Goal: Information Seeking & Learning: Check status

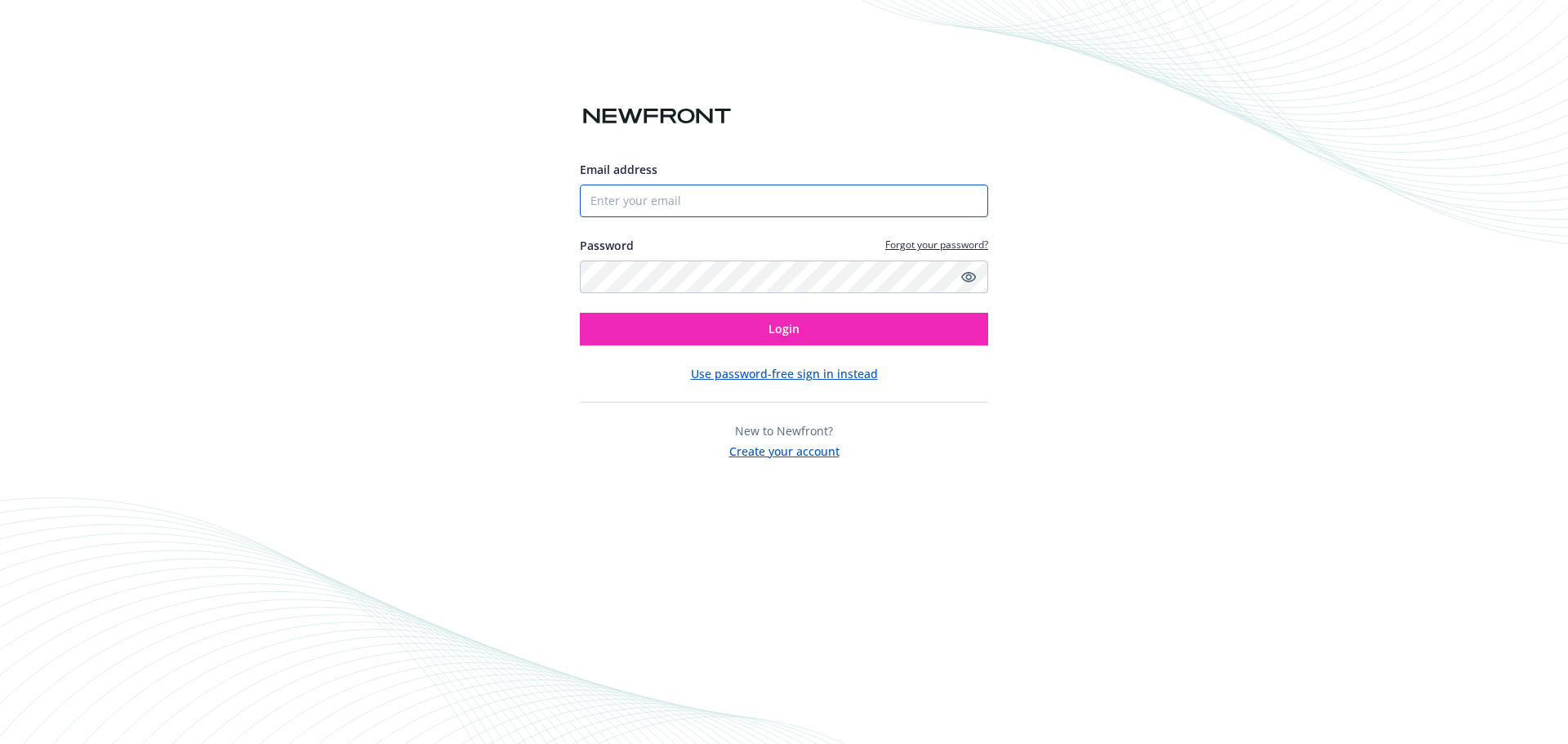
drag, startPoint x: 708, startPoint y: 213, endPoint x: 710, endPoint y: 205, distance: 8.2
click at [708, 213] on input "Email address" at bounding box center [783, 201] width 408 height 33
type input "[EMAIL_ADDRESS]"
click at [805, 332] on button "Login" at bounding box center [783, 329] width 408 height 33
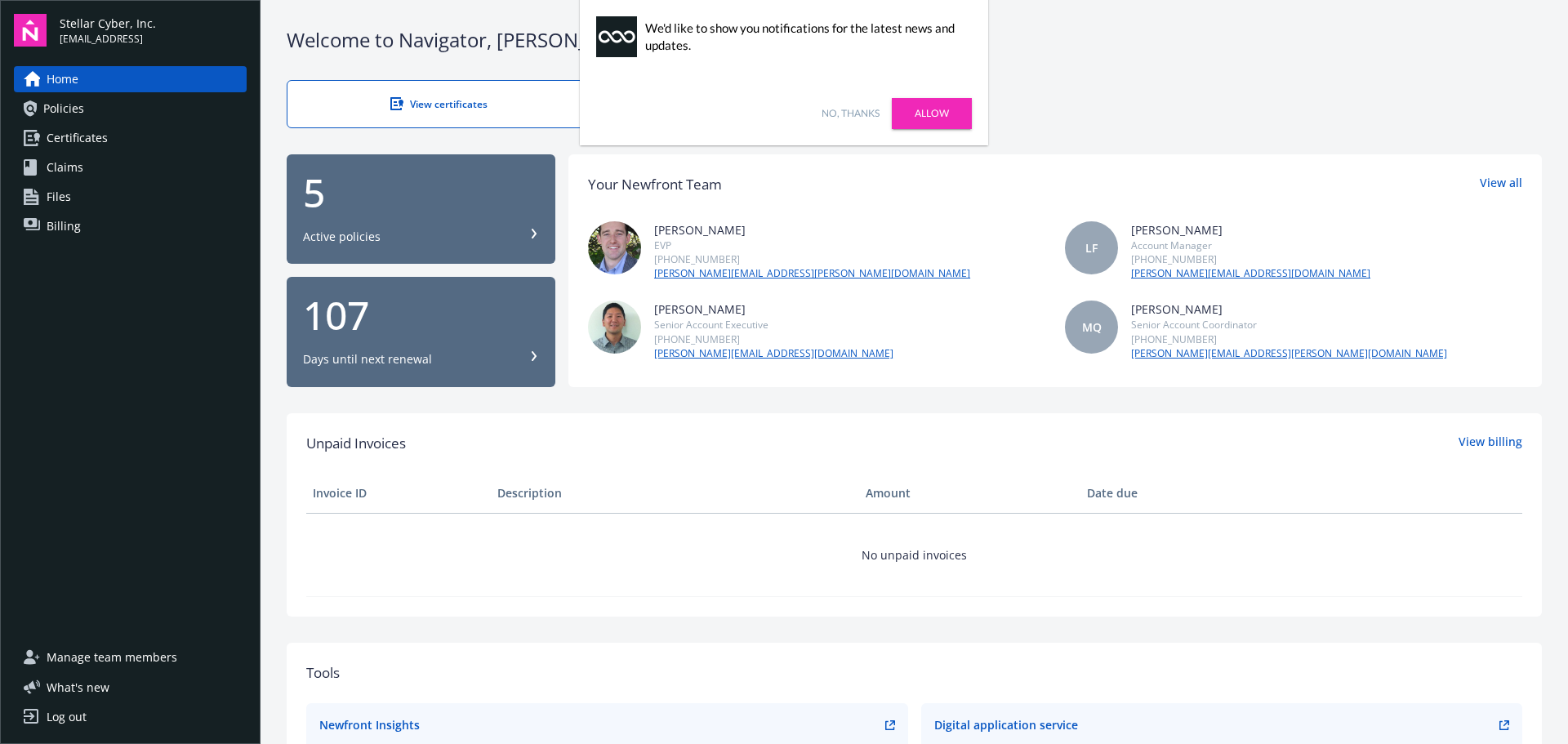
click at [851, 116] on link "No, thanks" at bounding box center [850, 113] width 58 height 14
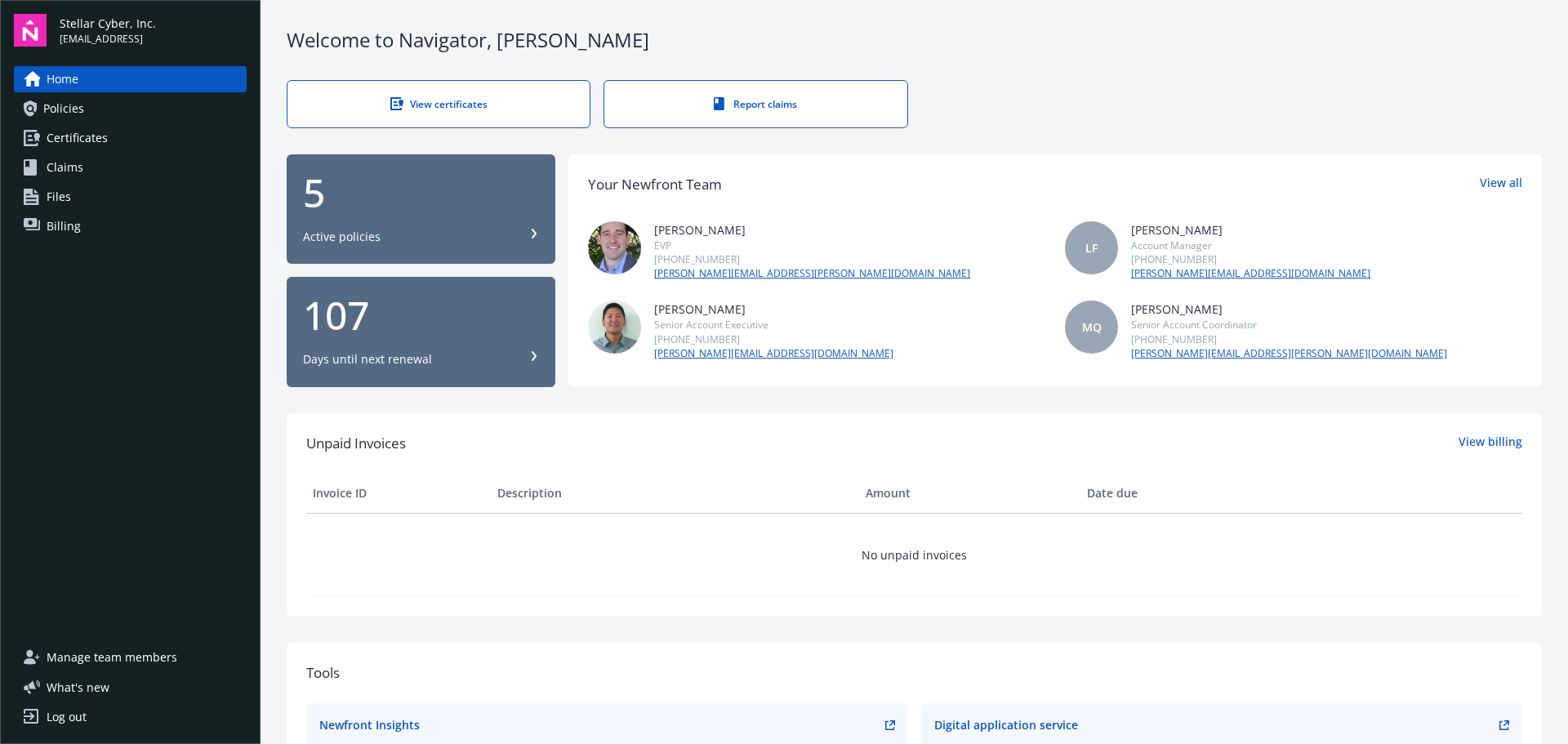
click at [88, 106] on link "Policies" at bounding box center [130, 108] width 233 height 26
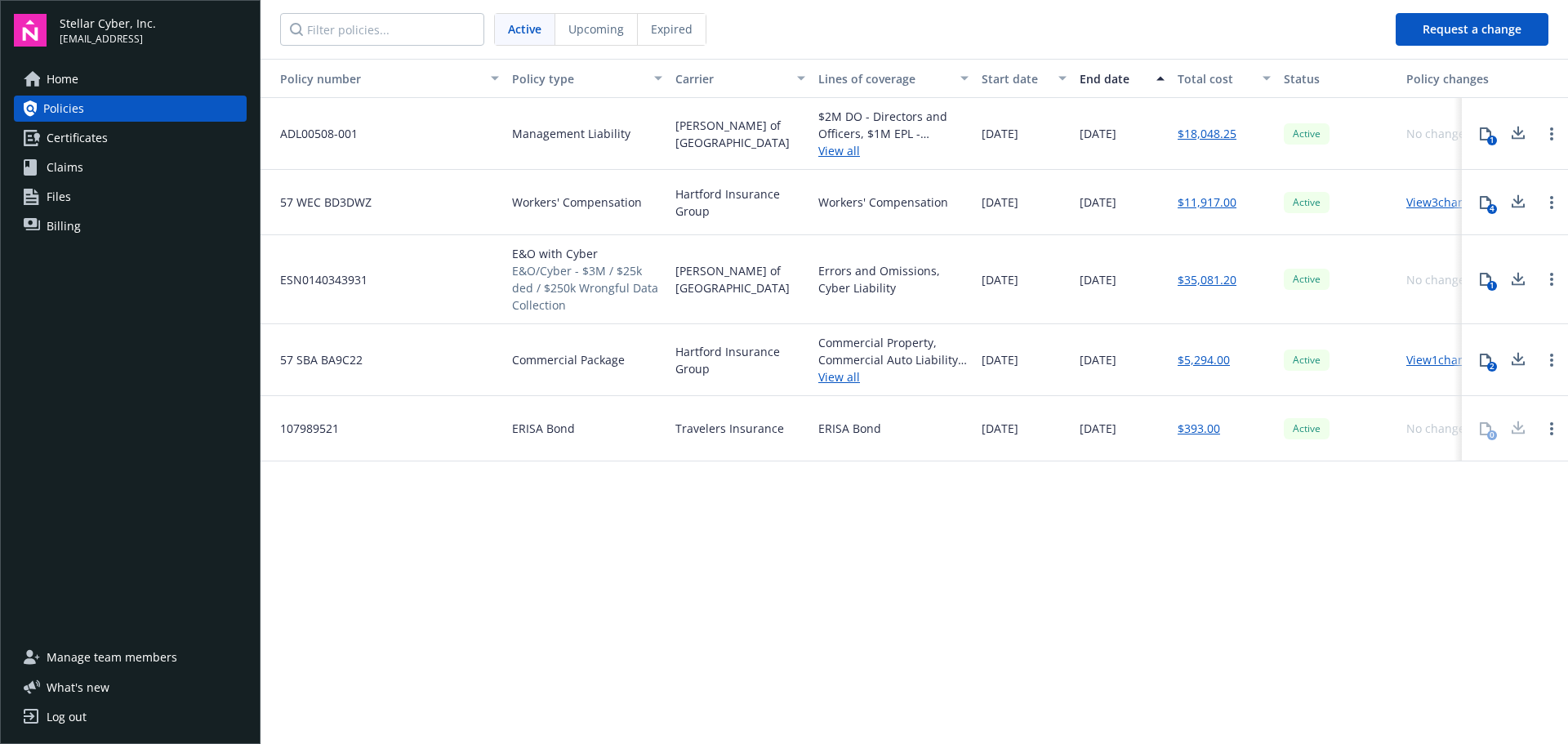
click at [592, 31] on span "Upcoming" at bounding box center [596, 29] width 55 height 17
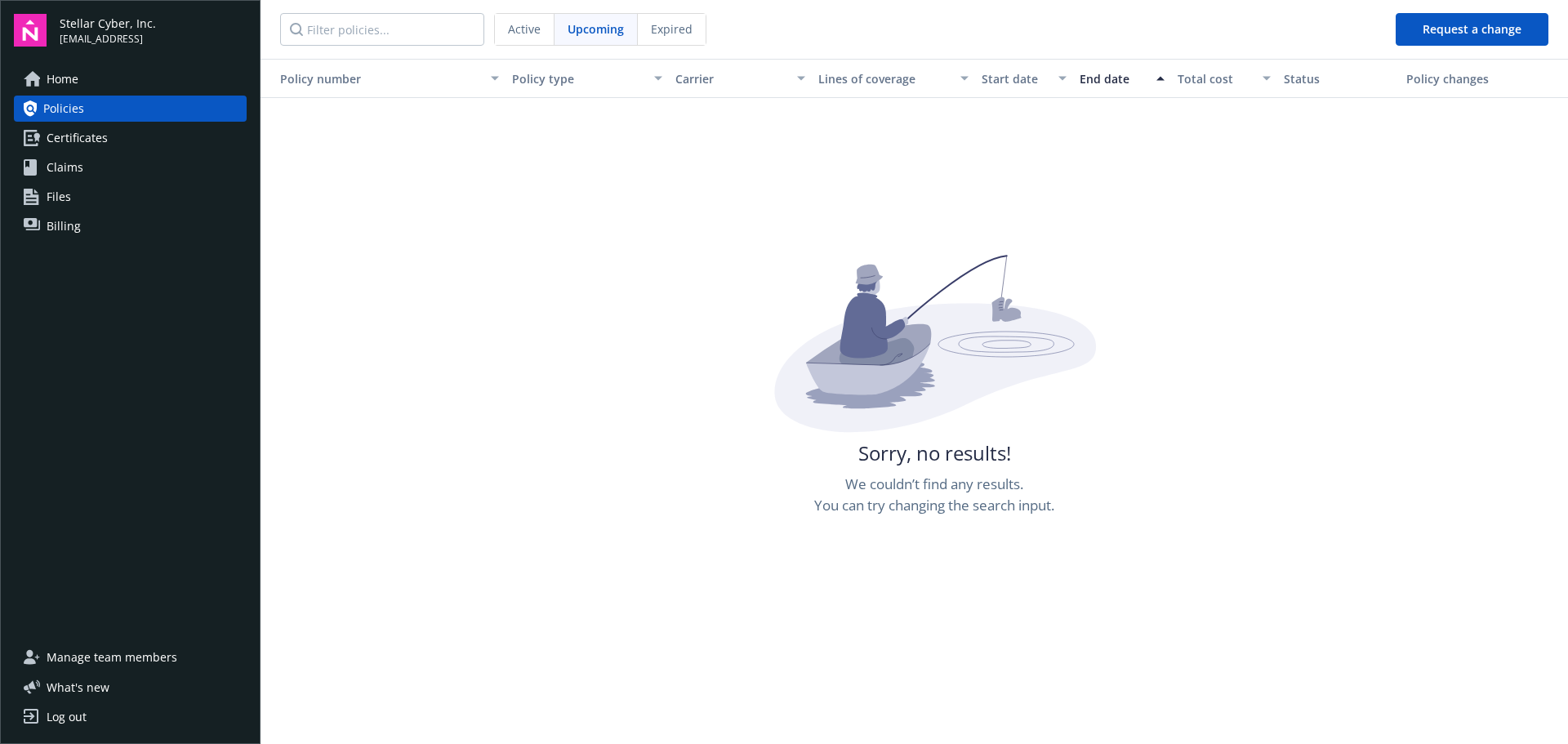
click at [681, 34] on span "Expired" at bounding box center [671, 29] width 42 height 17
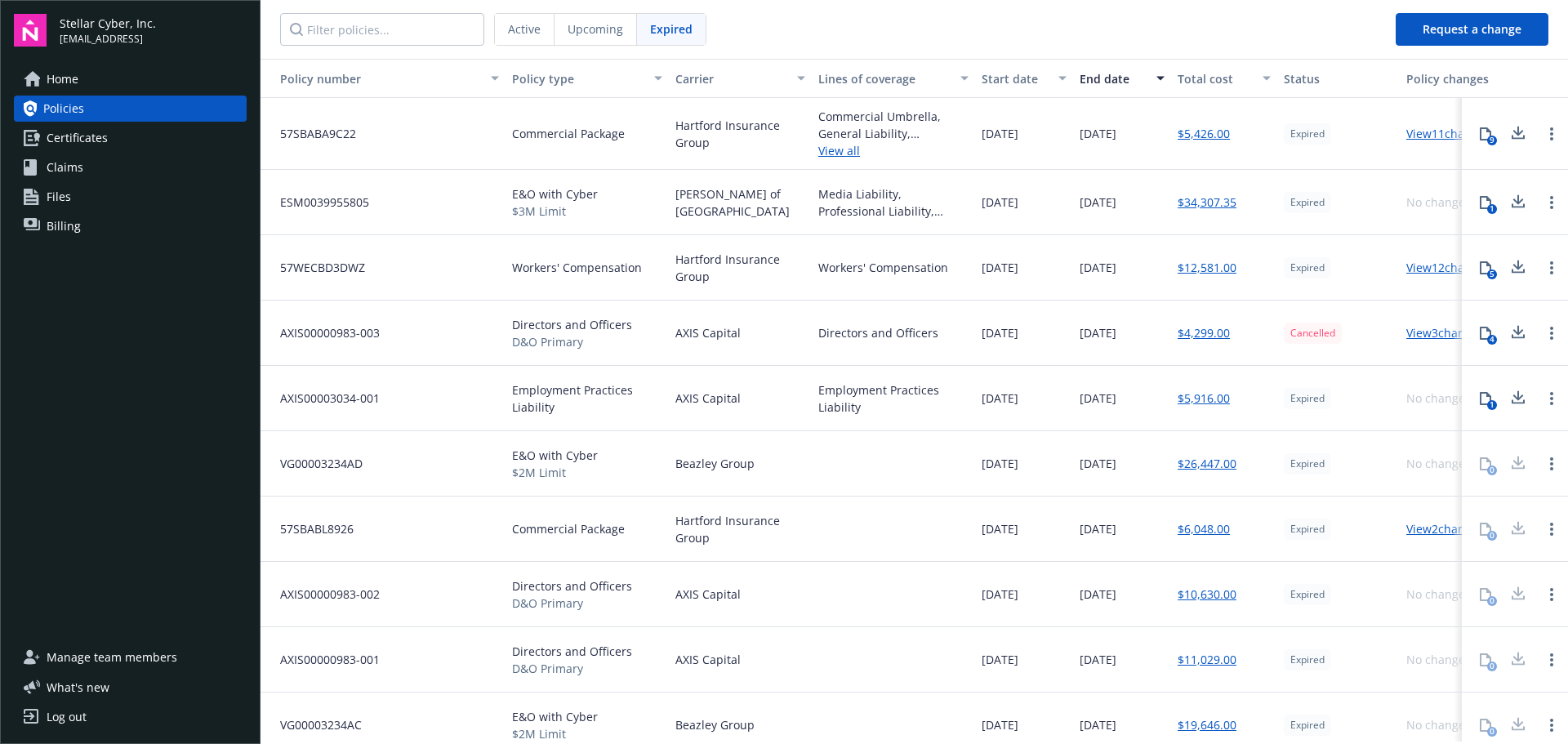
click at [531, 25] on span "Active" at bounding box center [524, 29] width 33 height 17
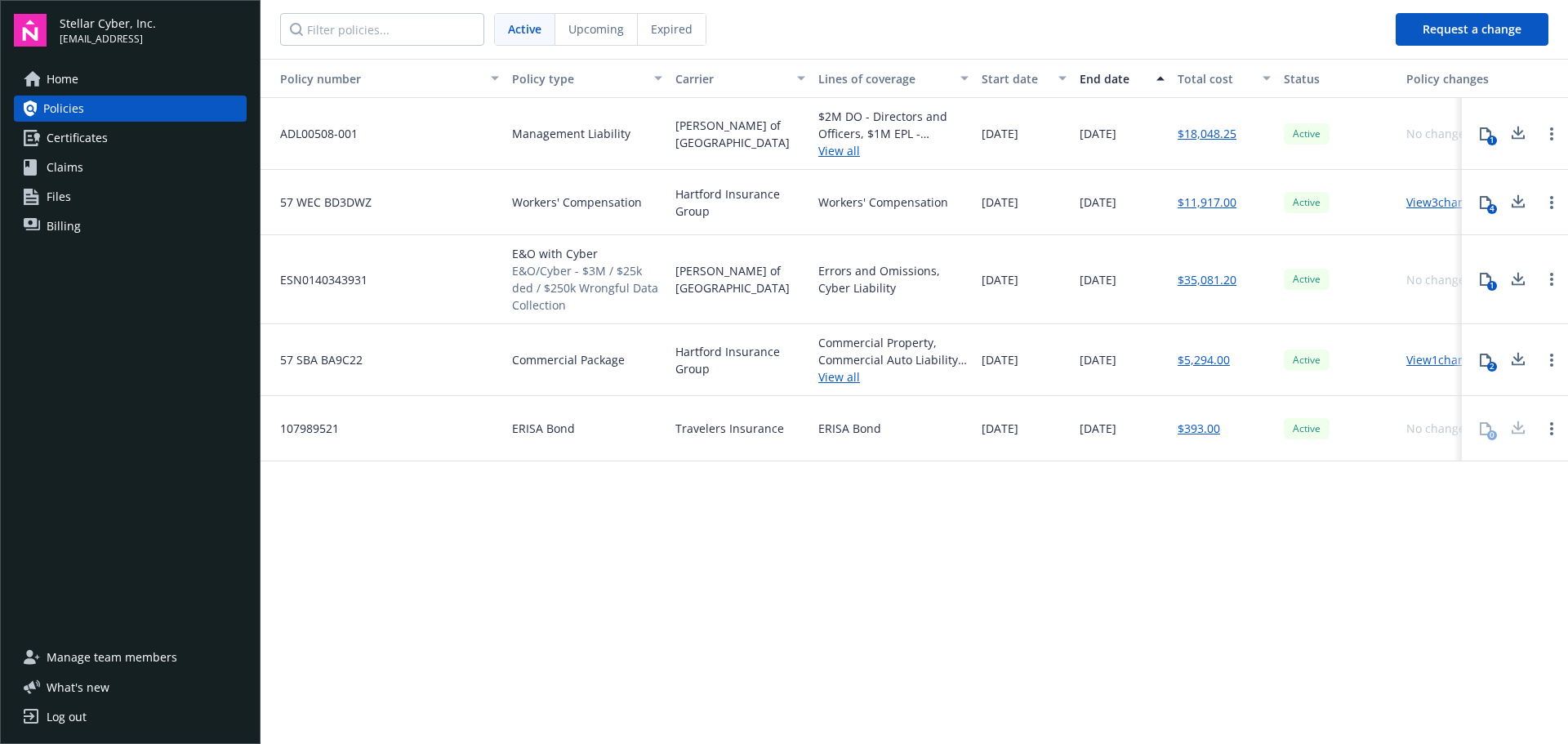
click at [690, 8] on nav "Active Upcoming Expired" at bounding box center [822, 29] width 1122 height 59
click at [680, 25] on span "Expired" at bounding box center [671, 29] width 42 height 17
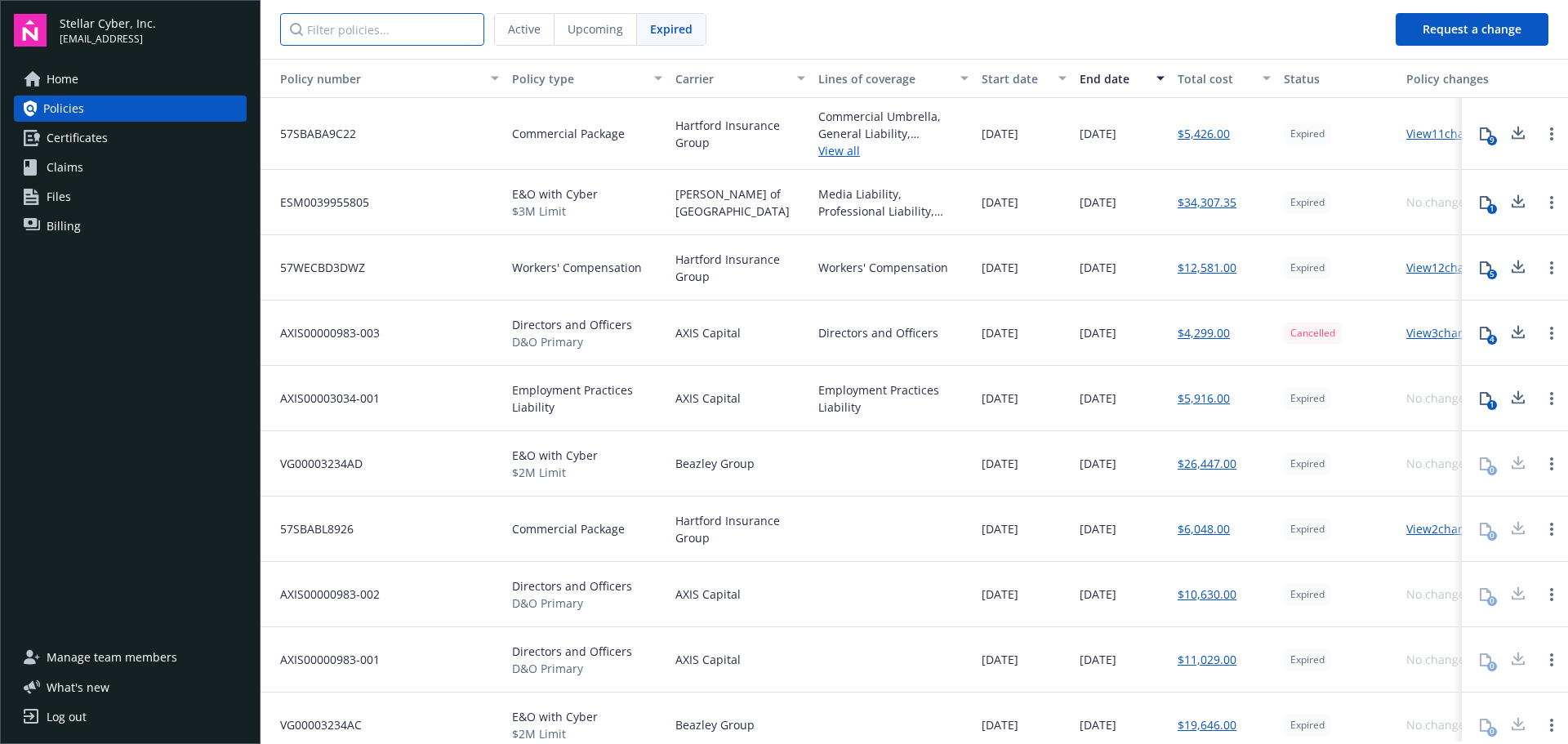
click at [411, 33] on input "Filter policies..." at bounding box center [382, 29] width 204 height 33
click at [581, 31] on span "Upcoming" at bounding box center [596, 29] width 55 height 17
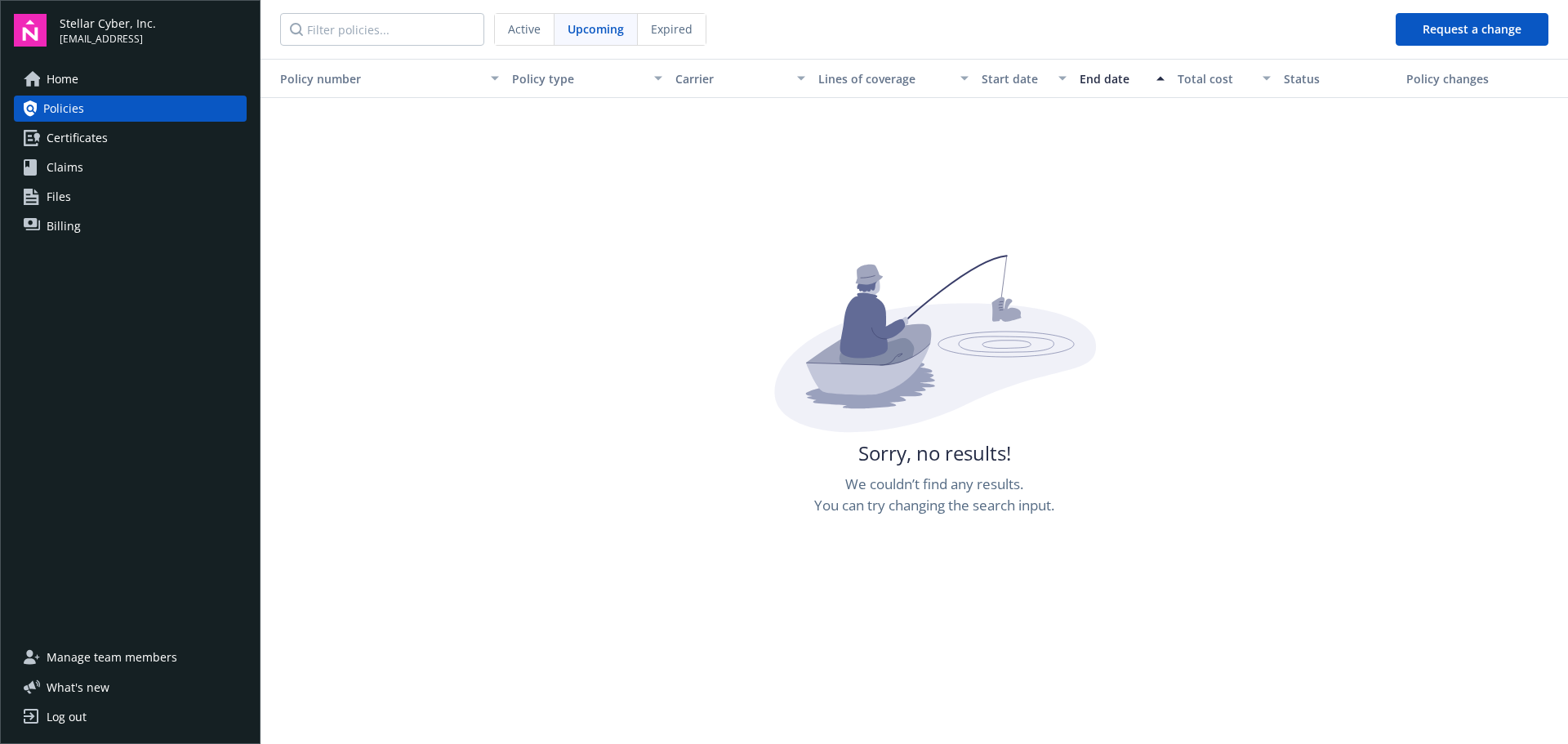
click at [522, 34] on span "Active" at bounding box center [524, 29] width 33 height 17
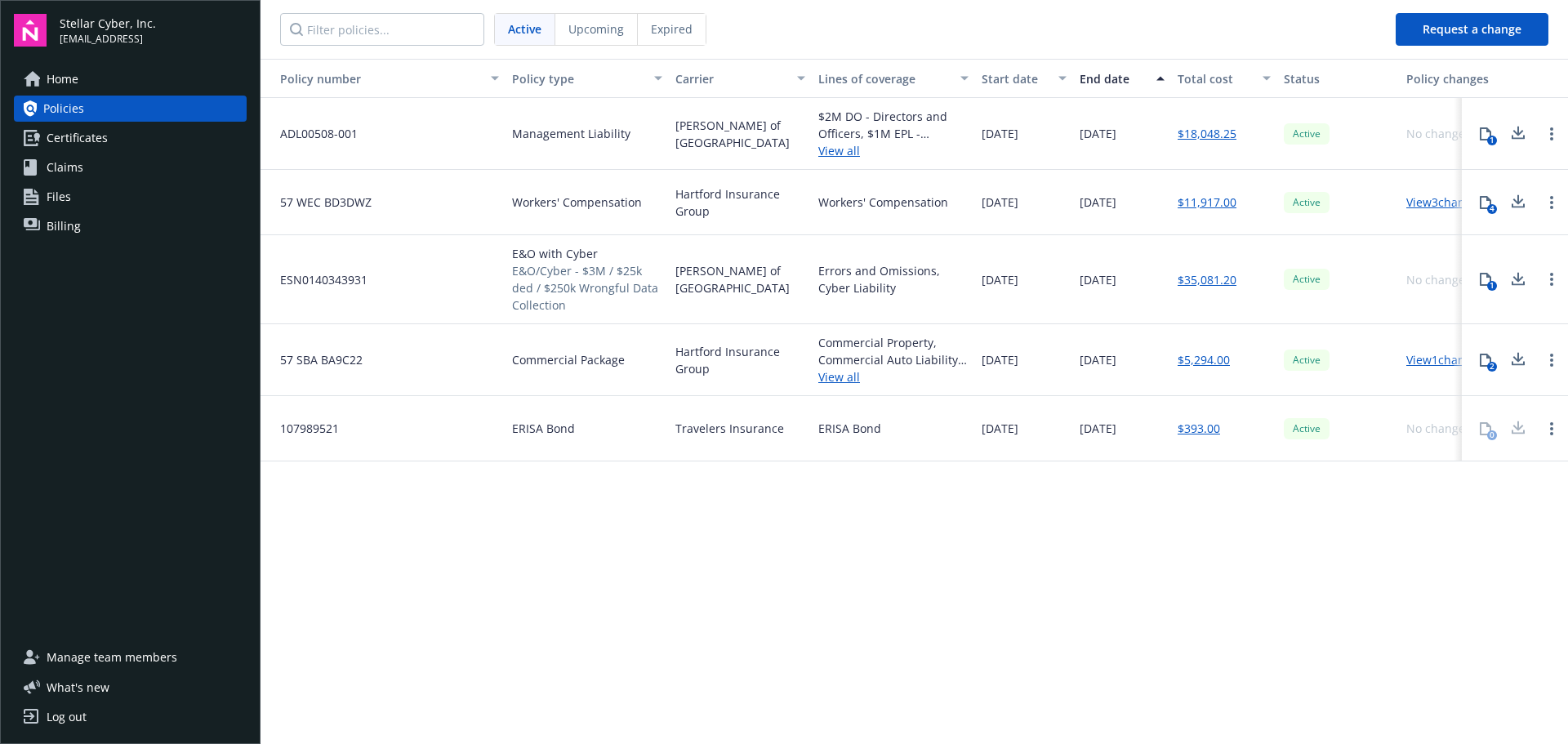
click at [690, 29] on span "Expired" at bounding box center [671, 29] width 42 height 17
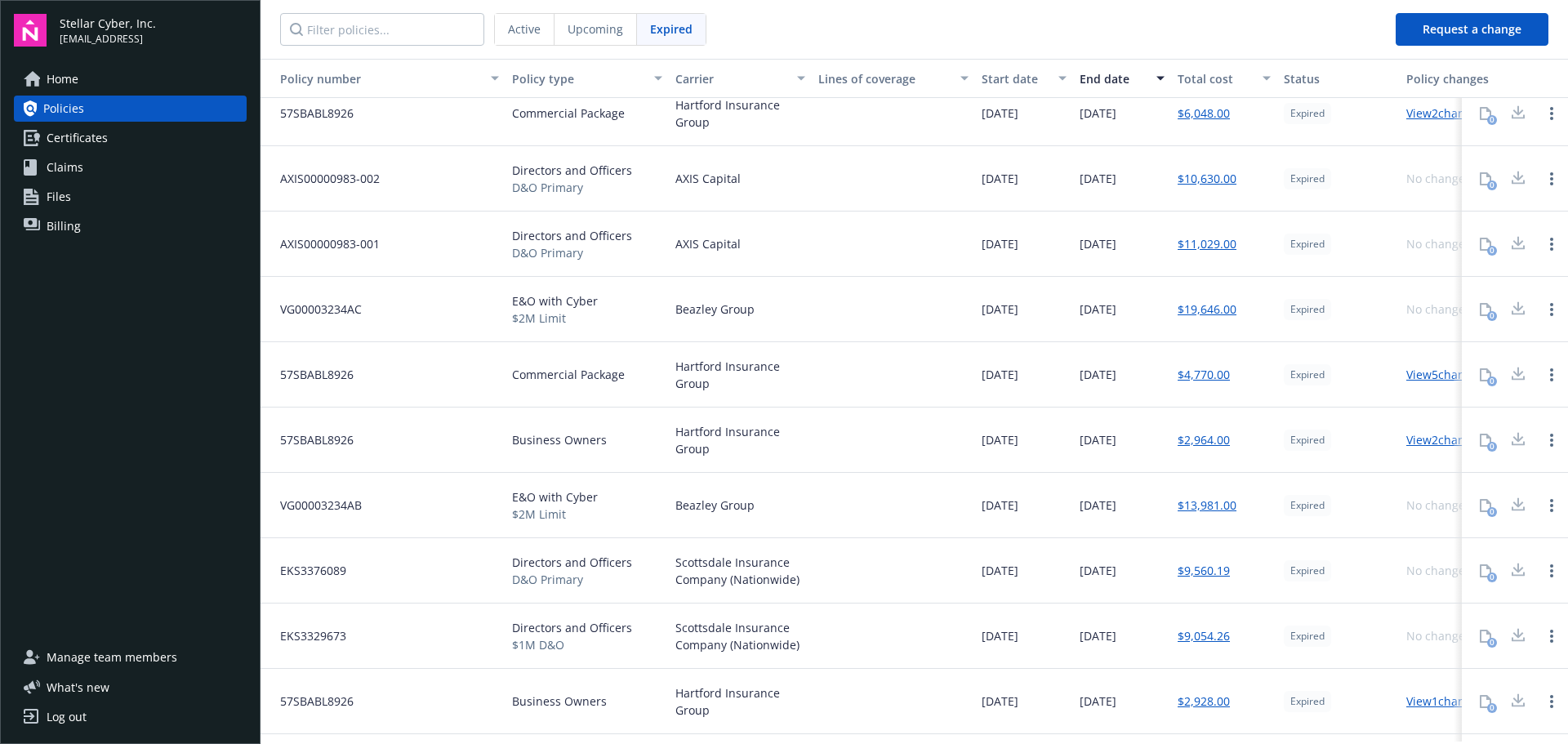
scroll to position [365, 0]
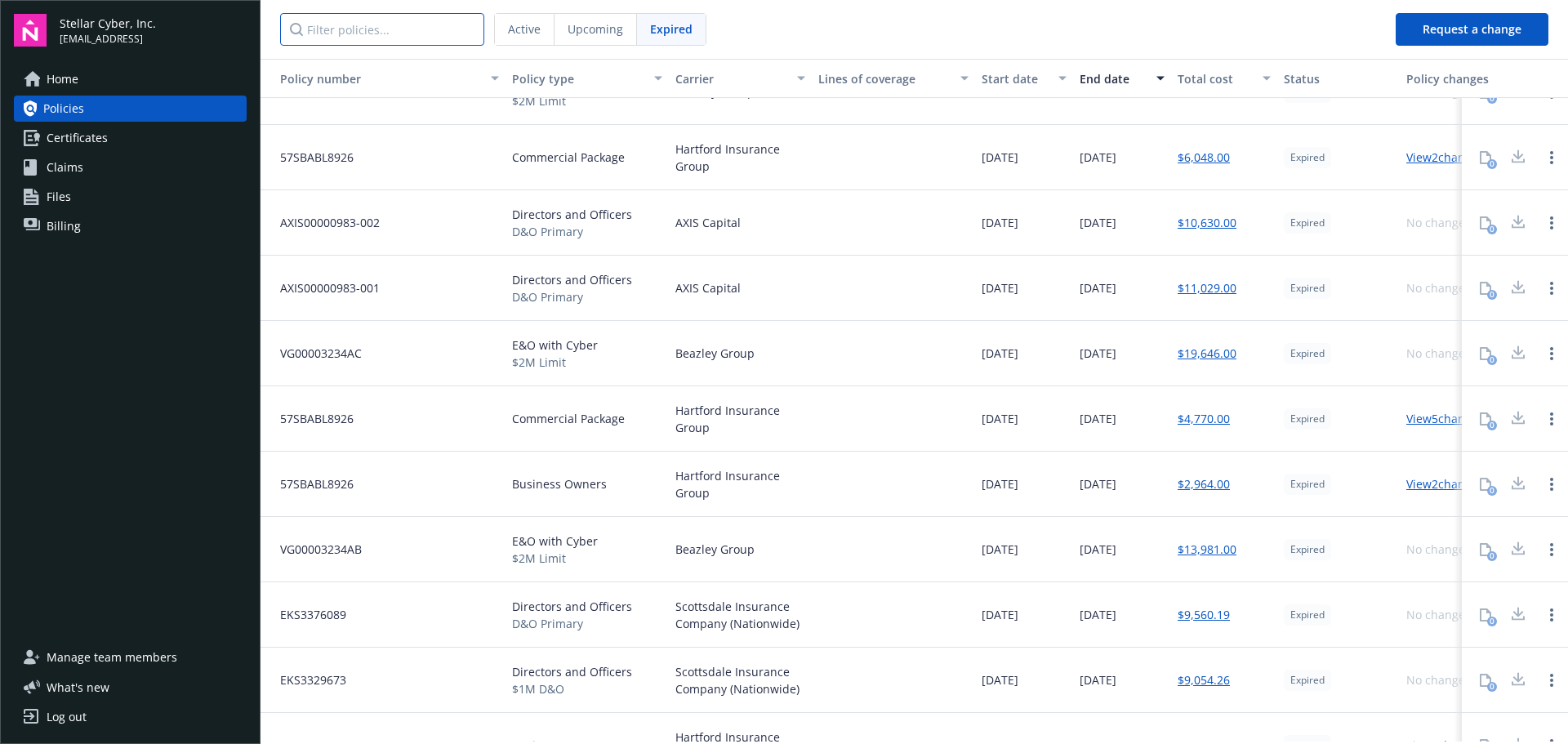
click at [433, 25] on input "Filter policies..." at bounding box center [382, 29] width 204 height 33
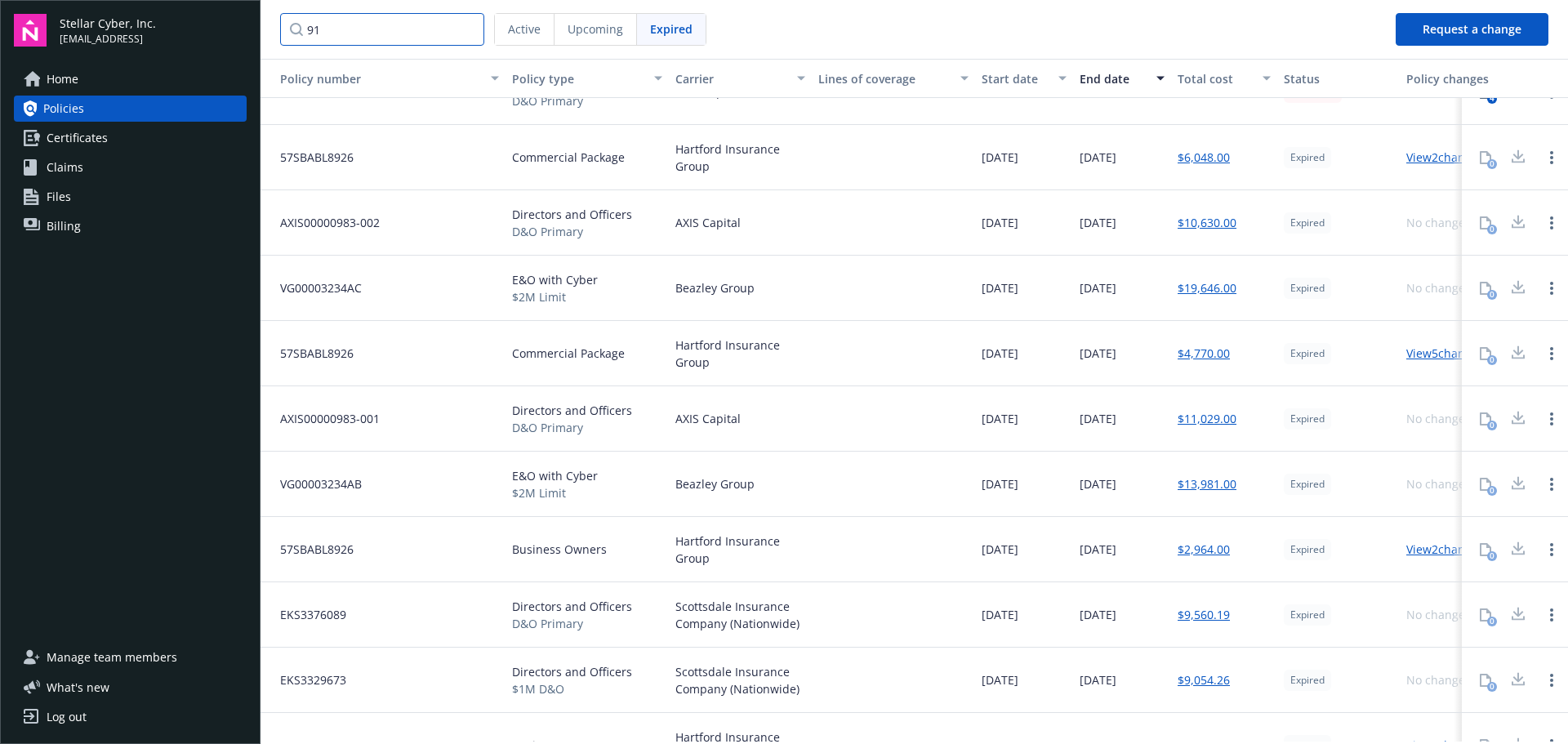
scroll to position [0, 0]
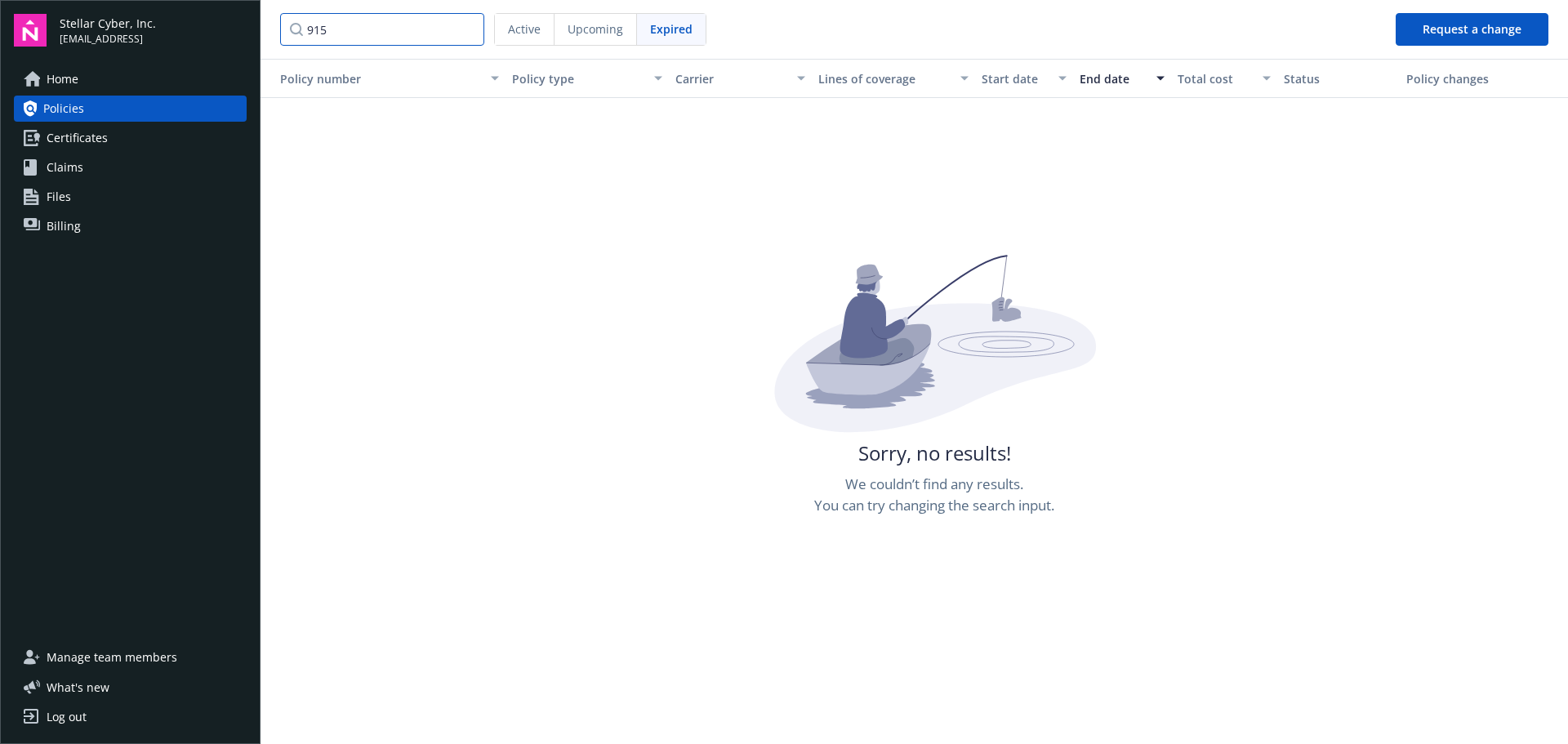
type input "915"
click at [116, 206] on link "Files" at bounding box center [130, 196] width 233 height 26
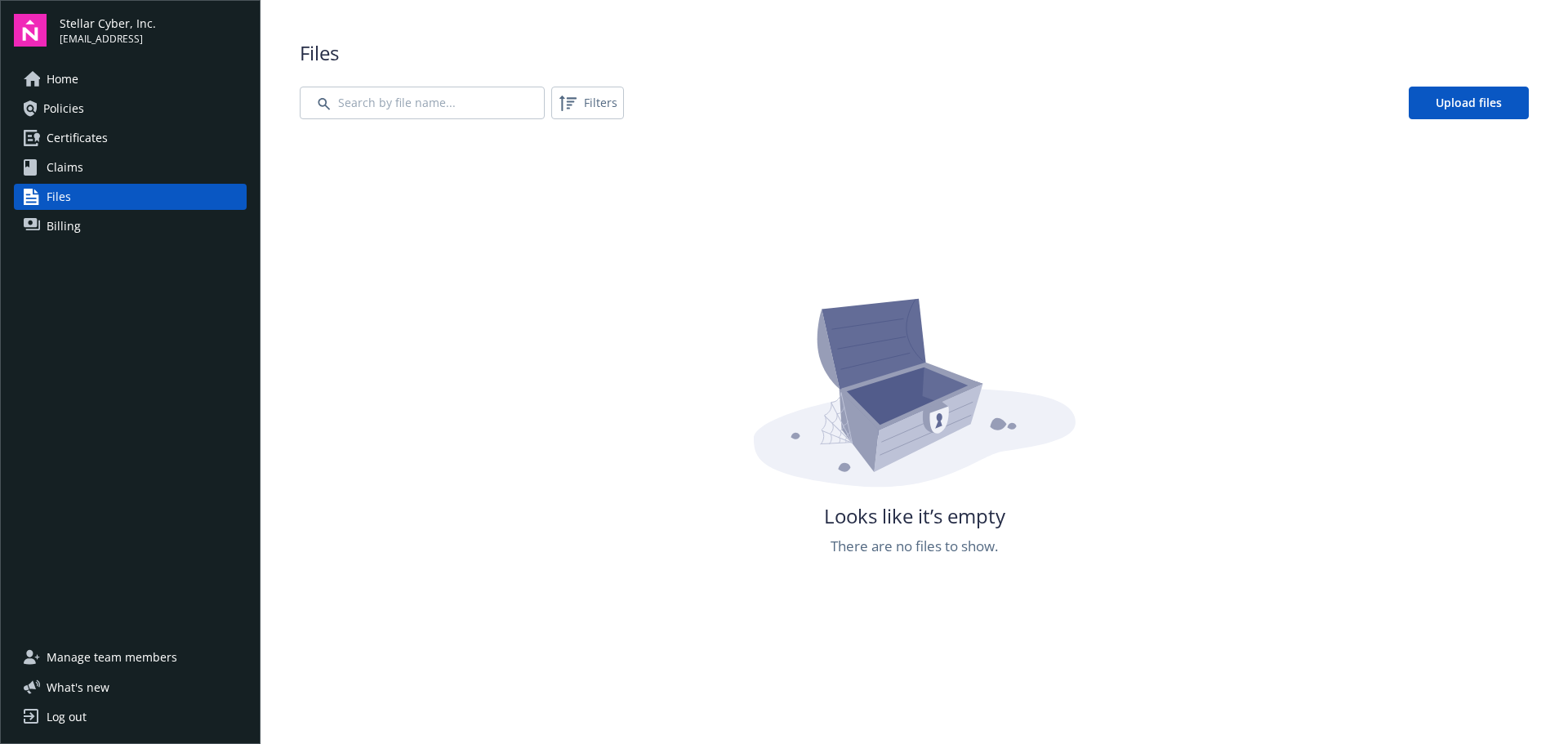
click at [108, 81] on link "Home" at bounding box center [130, 79] width 233 height 26
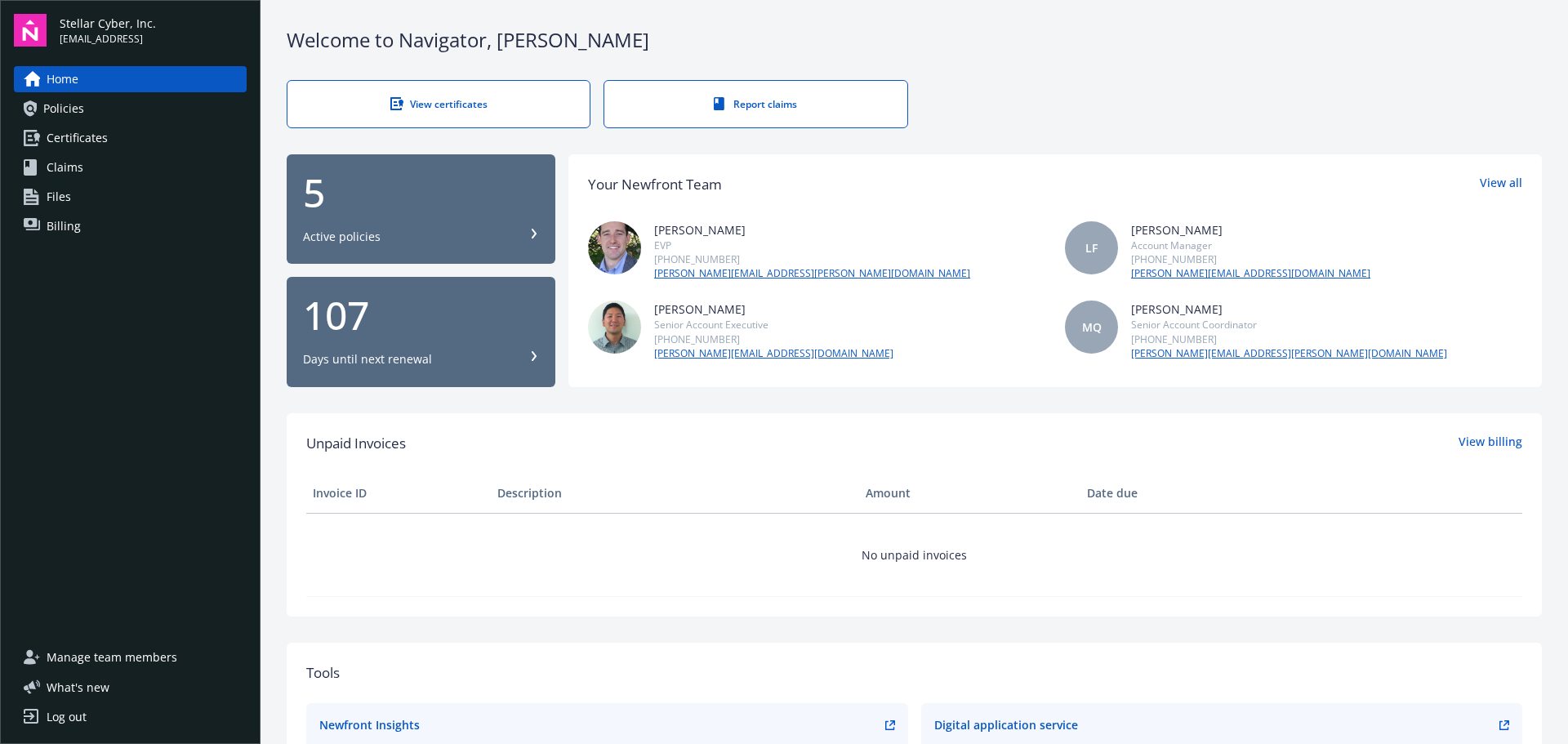
scroll to position [81, 0]
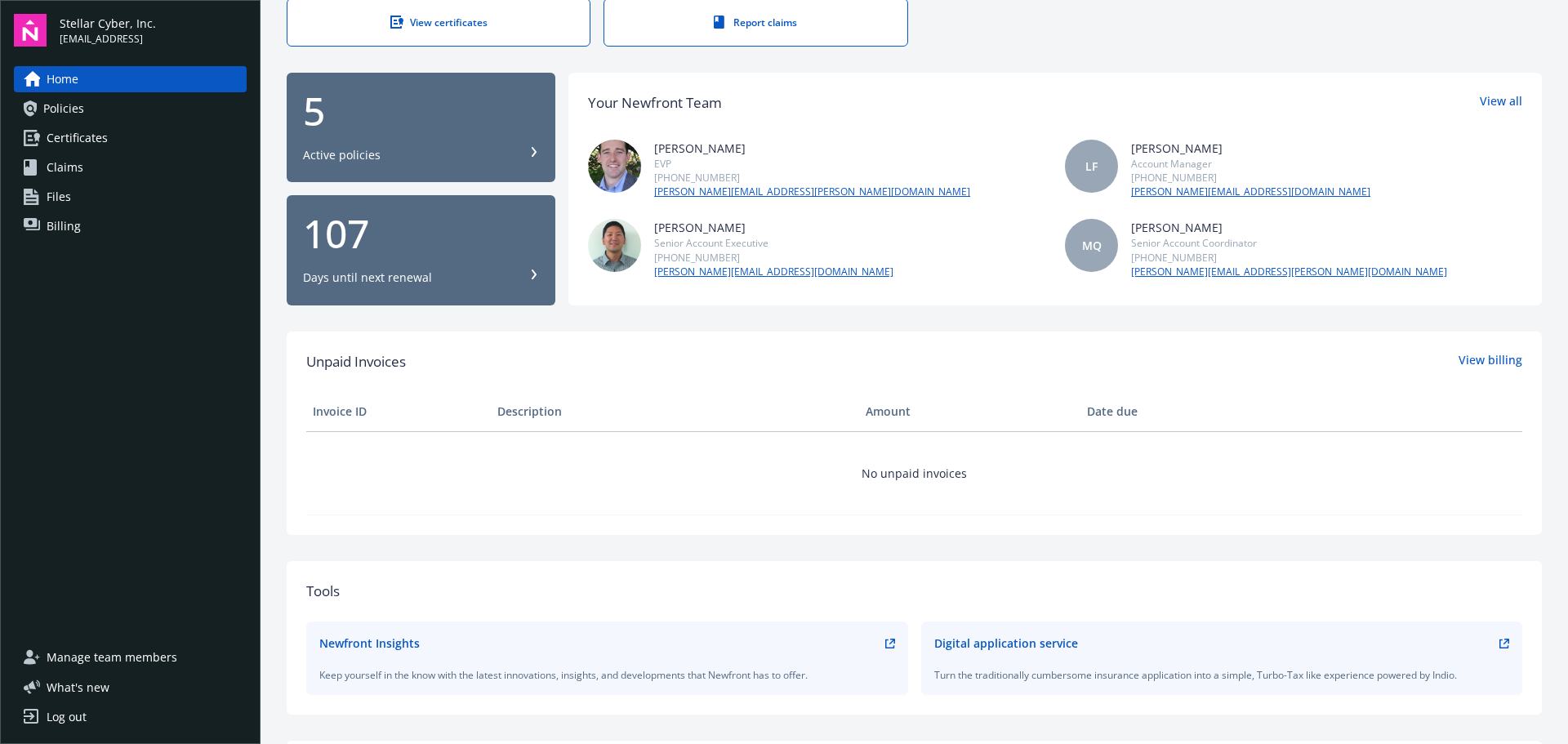
click at [386, 133] on div "5 Active policies" at bounding box center [421, 127] width 236 height 71
click at [463, 280] on div "Days until next renewal" at bounding box center [421, 278] width 236 height 16
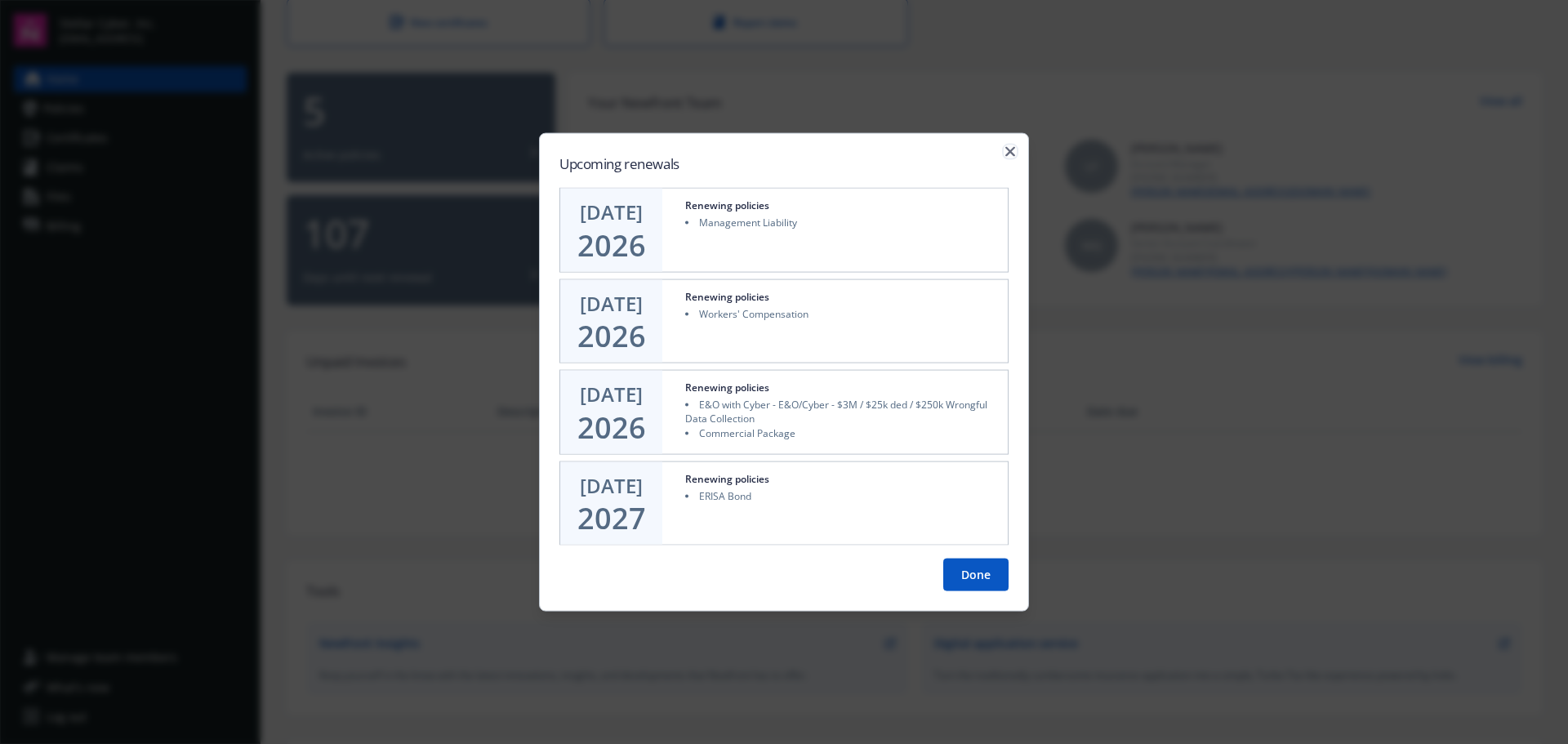
click at [1010, 146] on icon "button" at bounding box center [1010, 151] width 10 height 10
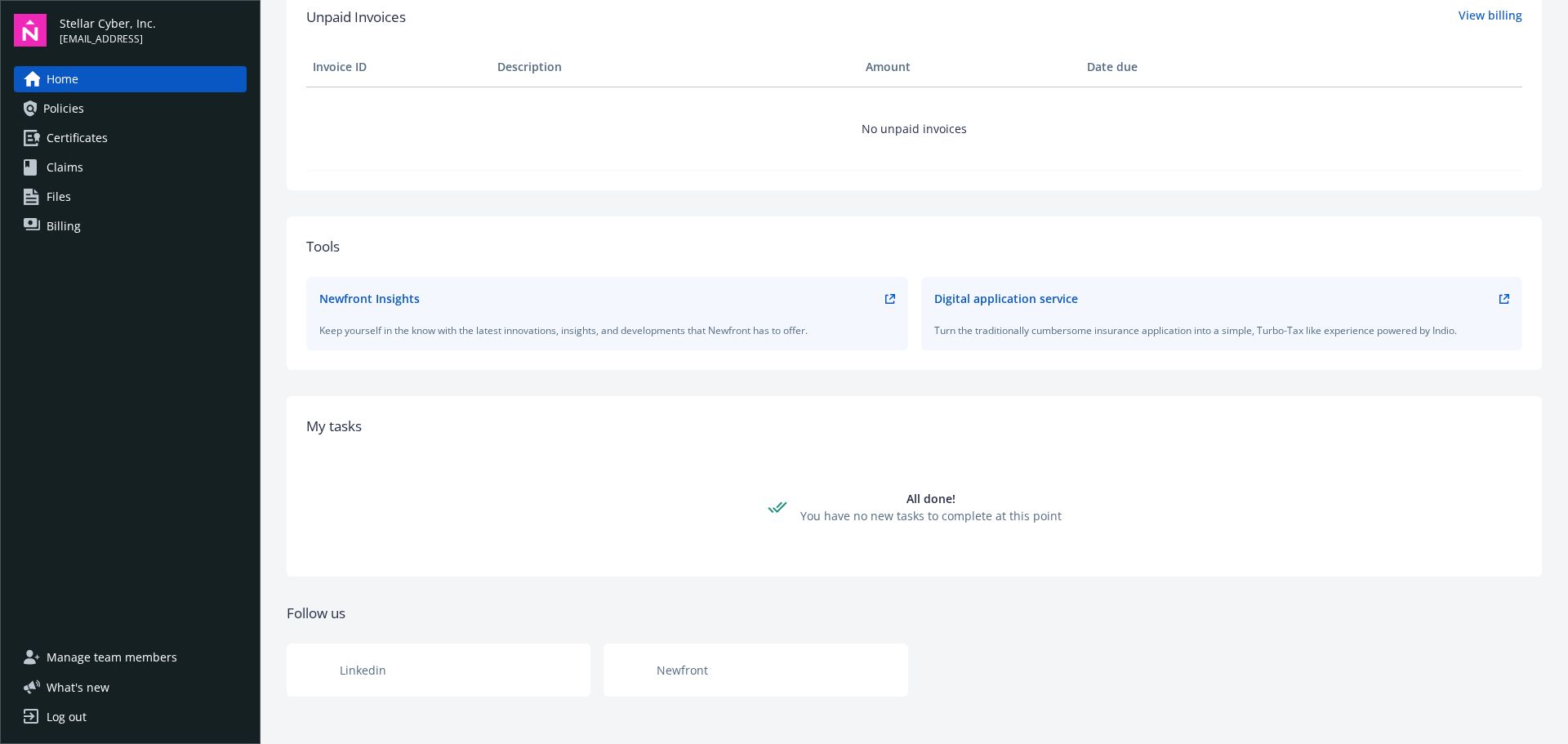
scroll to position [432, 0]
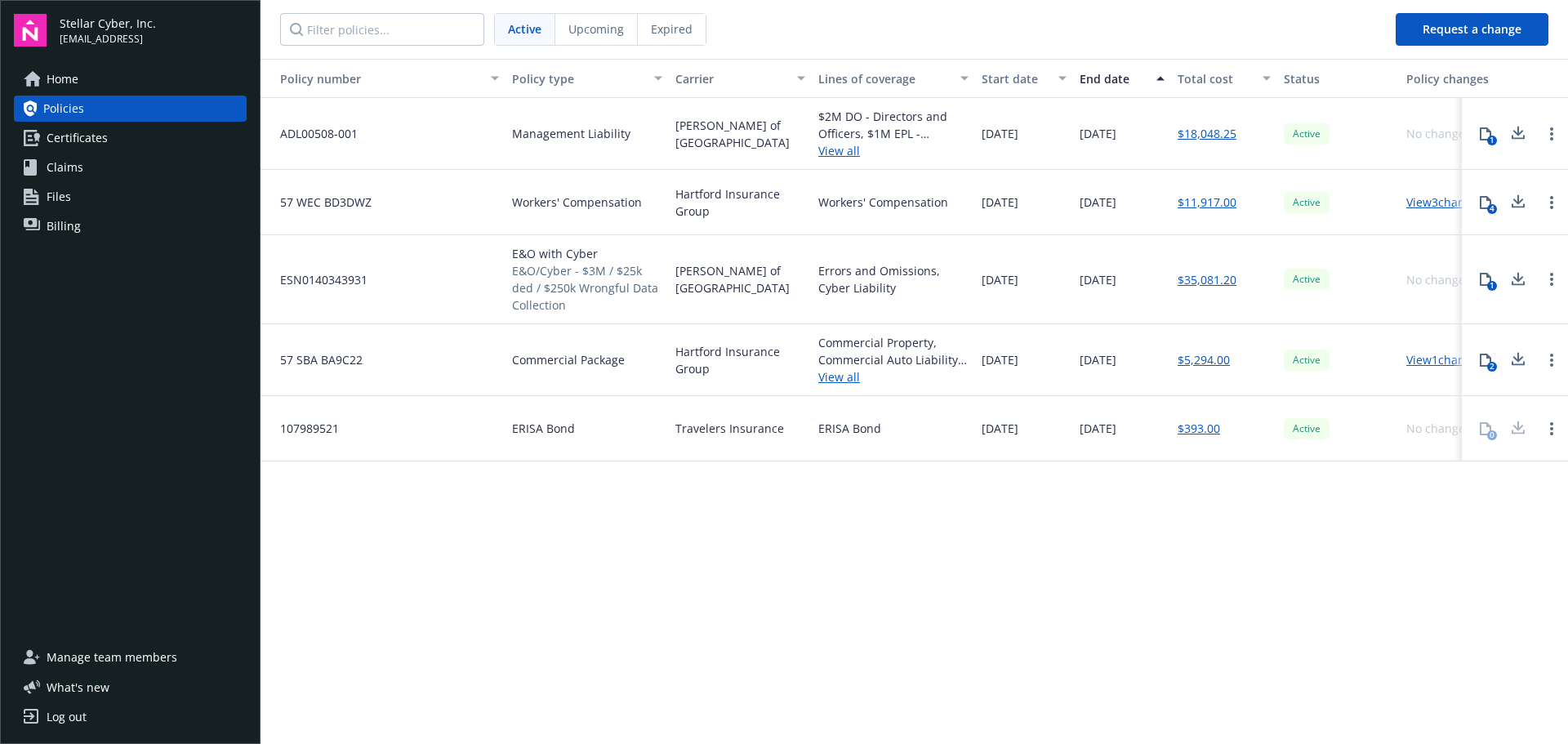
click at [313, 431] on span "107989521" at bounding box center [303, 428] width 71 height 17
click at [714, 441] on div "Travelers Insurance" at bounding box center [740, 429] width 143 height 65
click at [838, 442] on div "ERISA Bond" at bounding box center [893, 429] width 163 height 65
click at [682, 29] on span "Expired" at bounding box center [671, 29] width 42 height 17
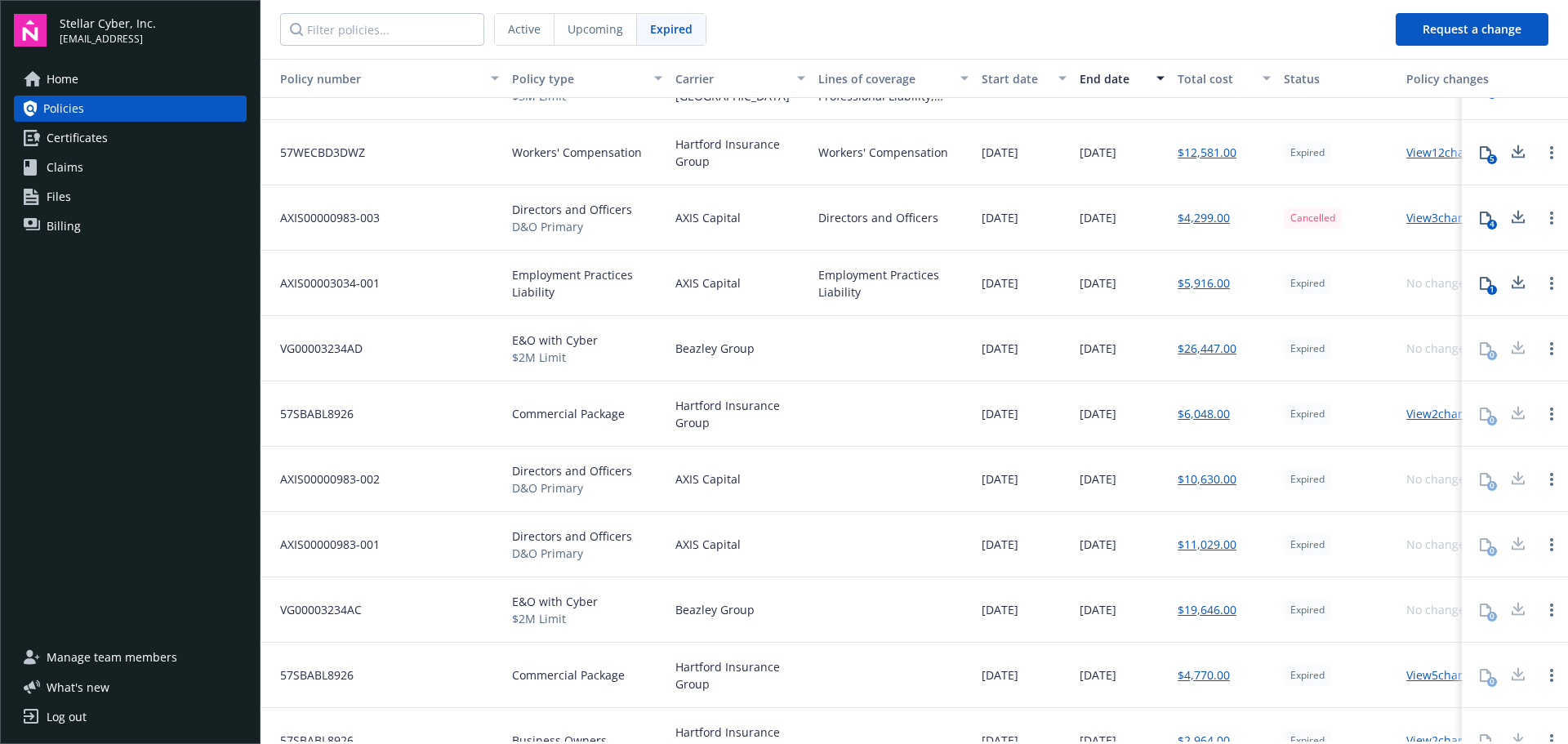
scroll to position [6, 0]
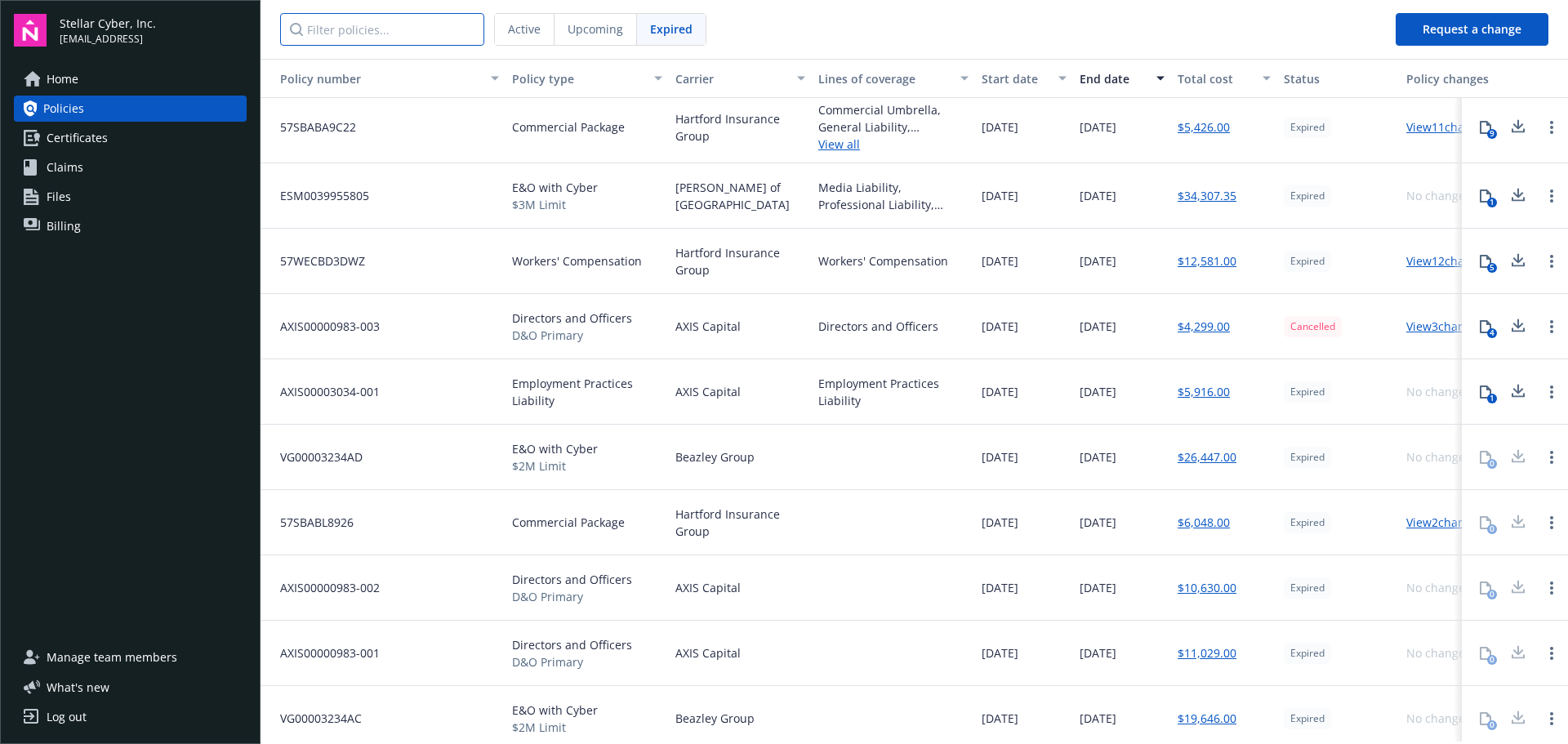
click at [405, 34] on input "Filter policies..." at bounding box center [382, 29] width 204 height 33
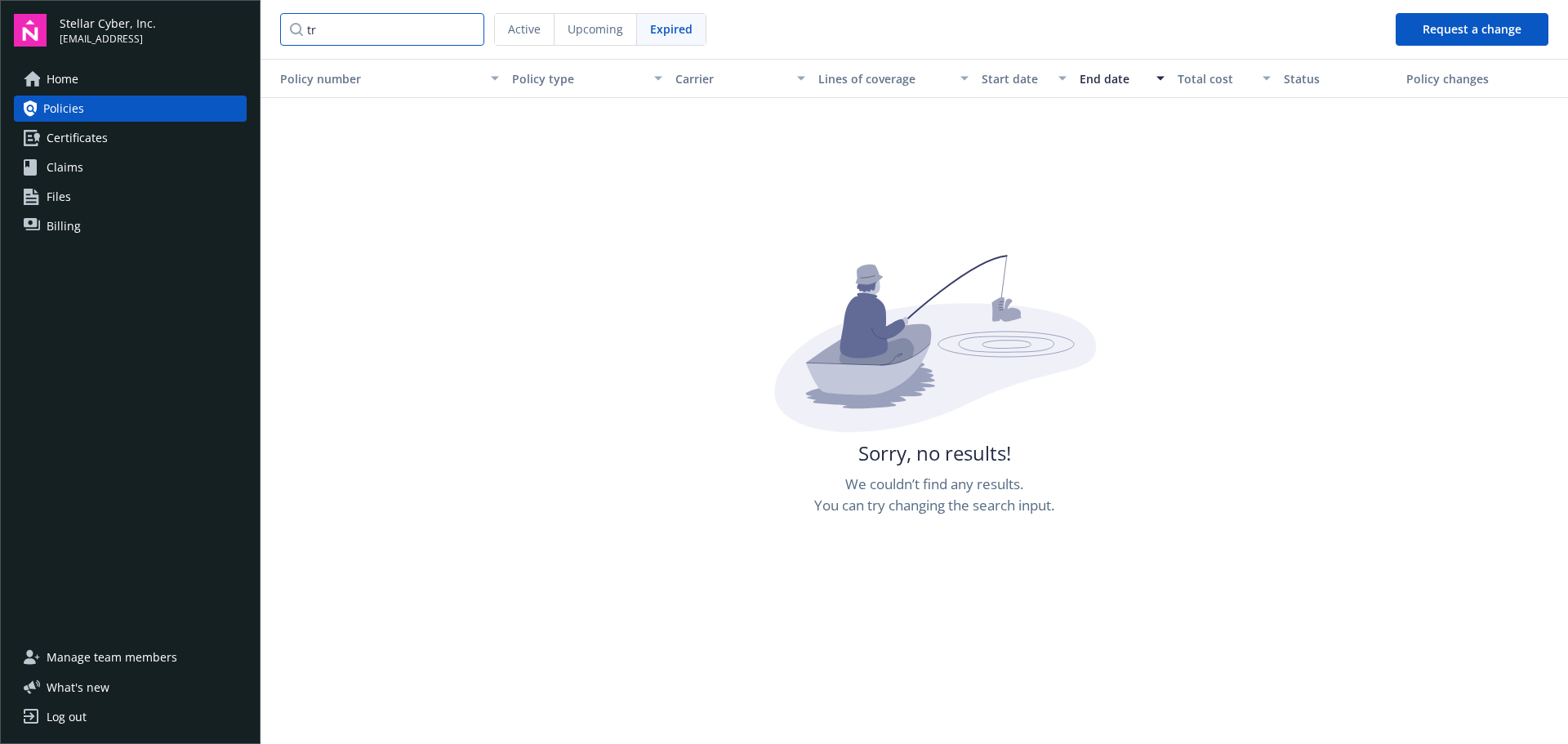
type input "t"
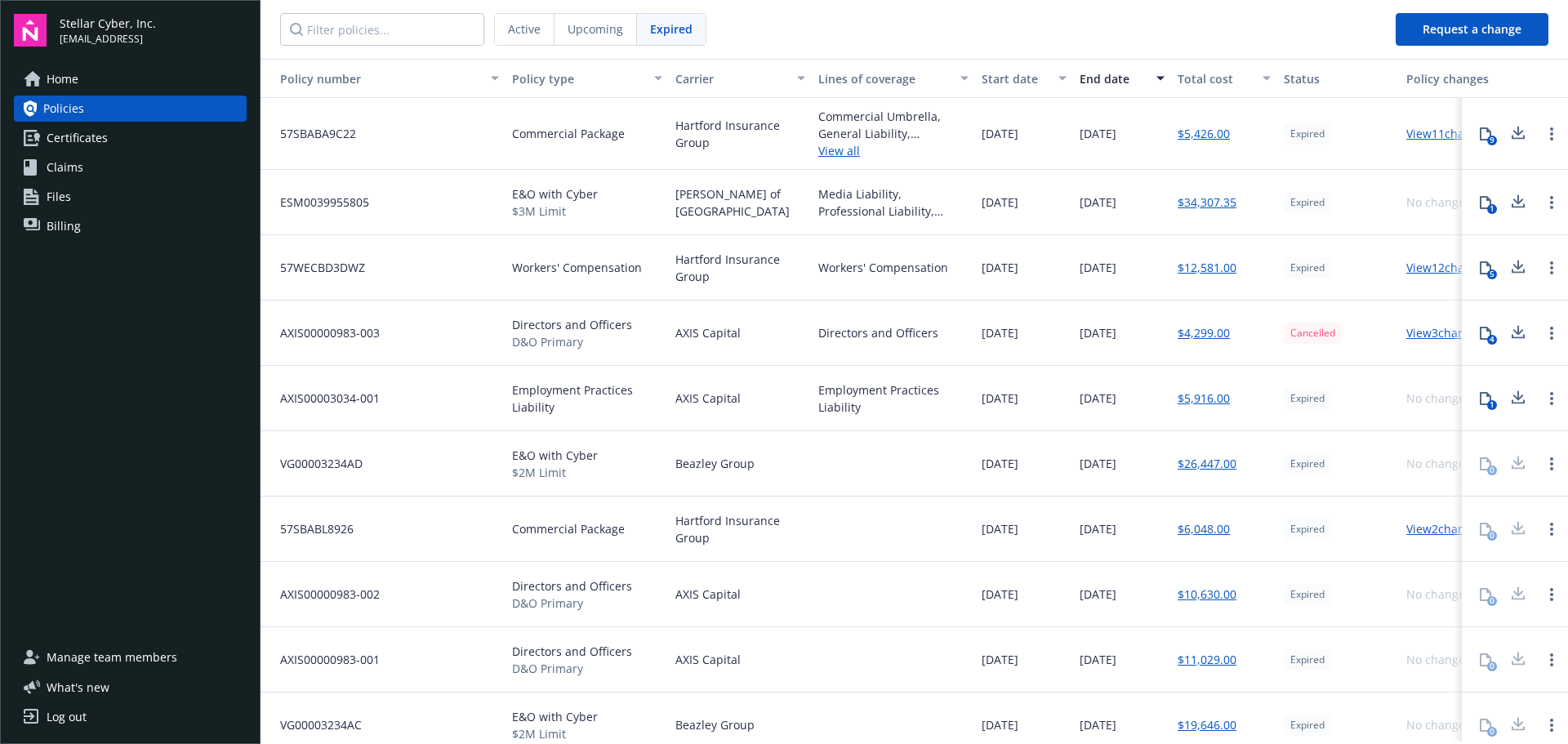
click at [515, 37] on span "Active" at bounding box center [524, 29] width 33 height 17
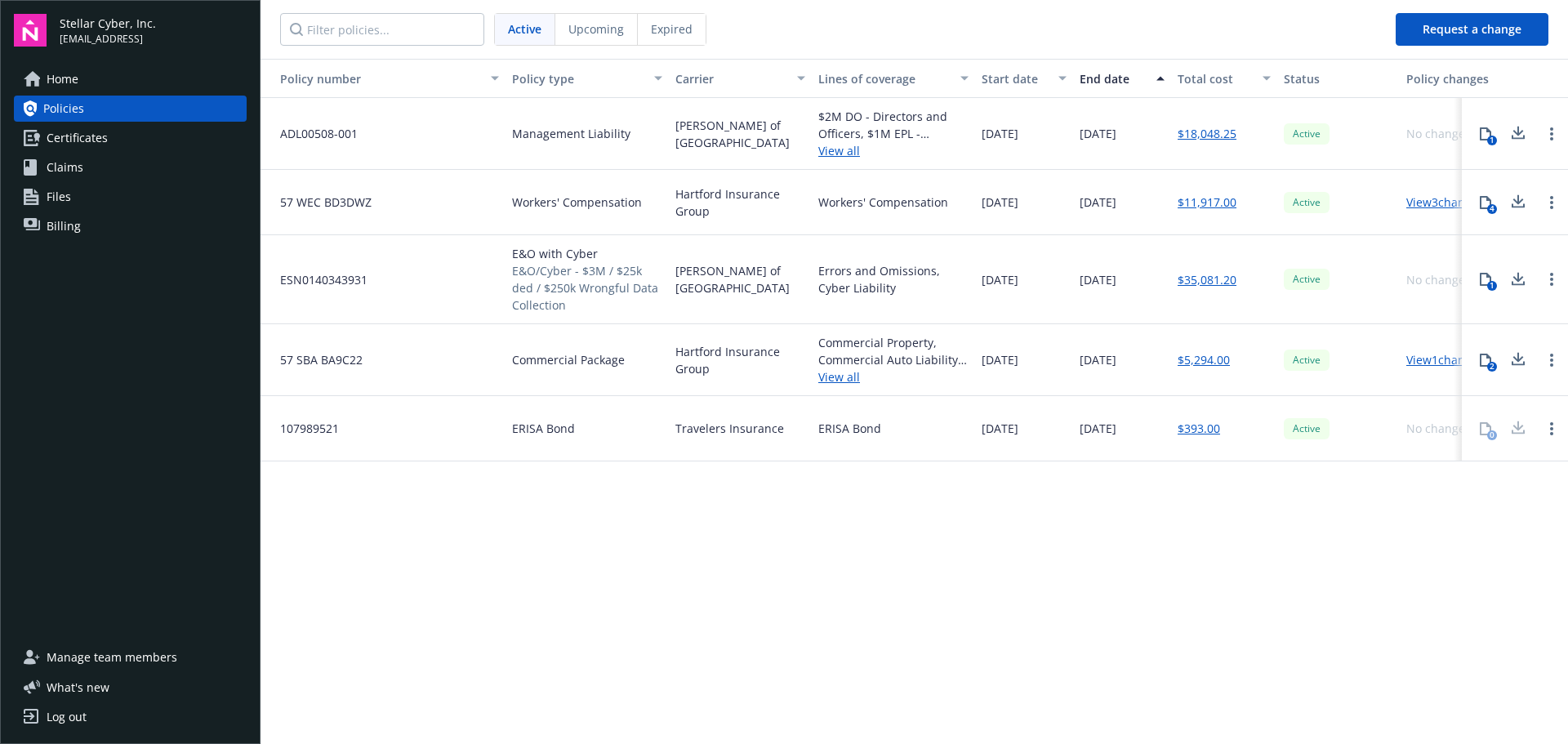
click at [742, 430] on span "Travelers Insurance" at bounding box center [730, 428] width 109 height 17
click at [541, 430] on span "ERISA Bond" at bounding box center [544, 428] width 63 height 17
click at [596, 27] on span "Upcoming" at bounding box center [596, 29] width 55 height 17
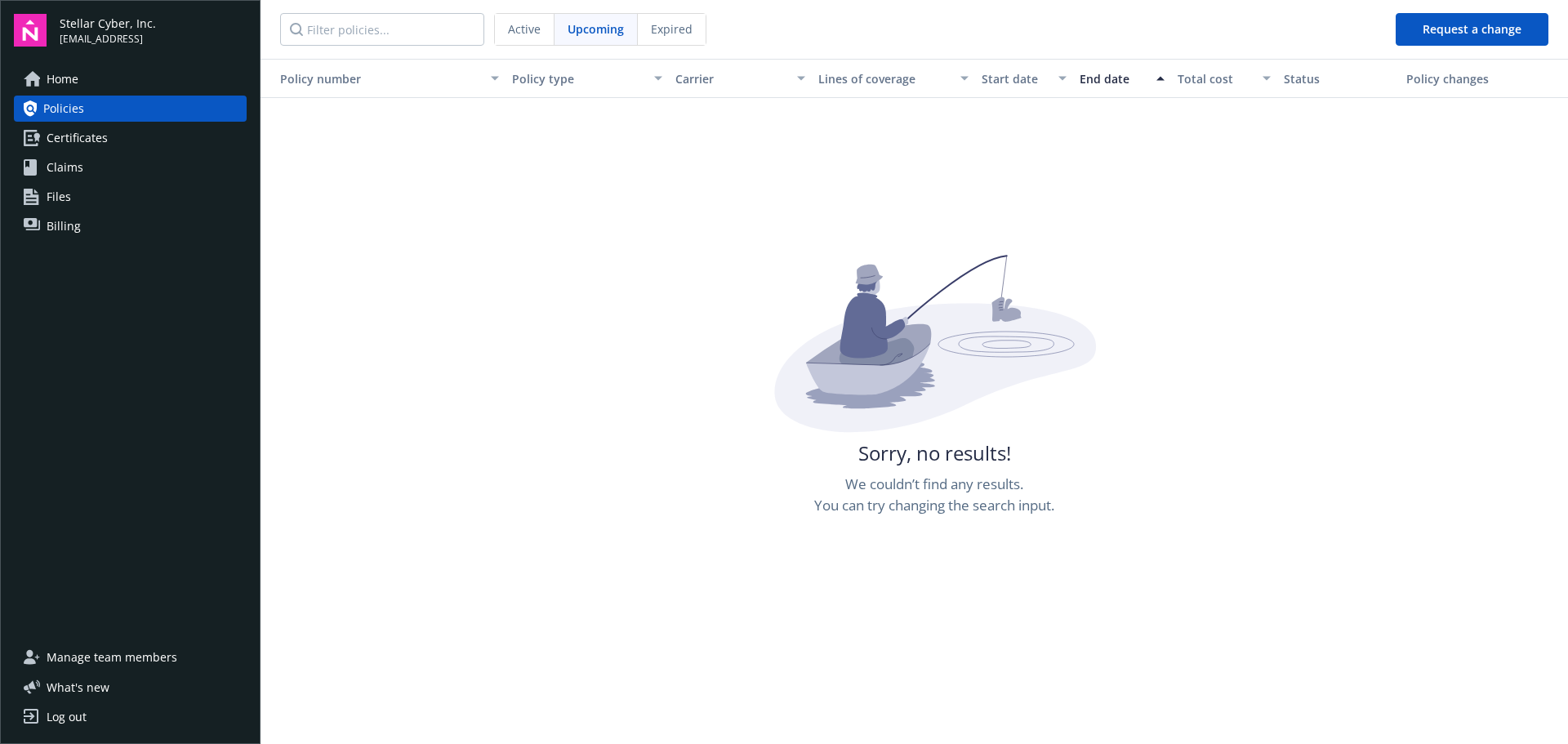
click at [682, 38] on div "Expired" at bounding box center [671, 29] width 68 height 31
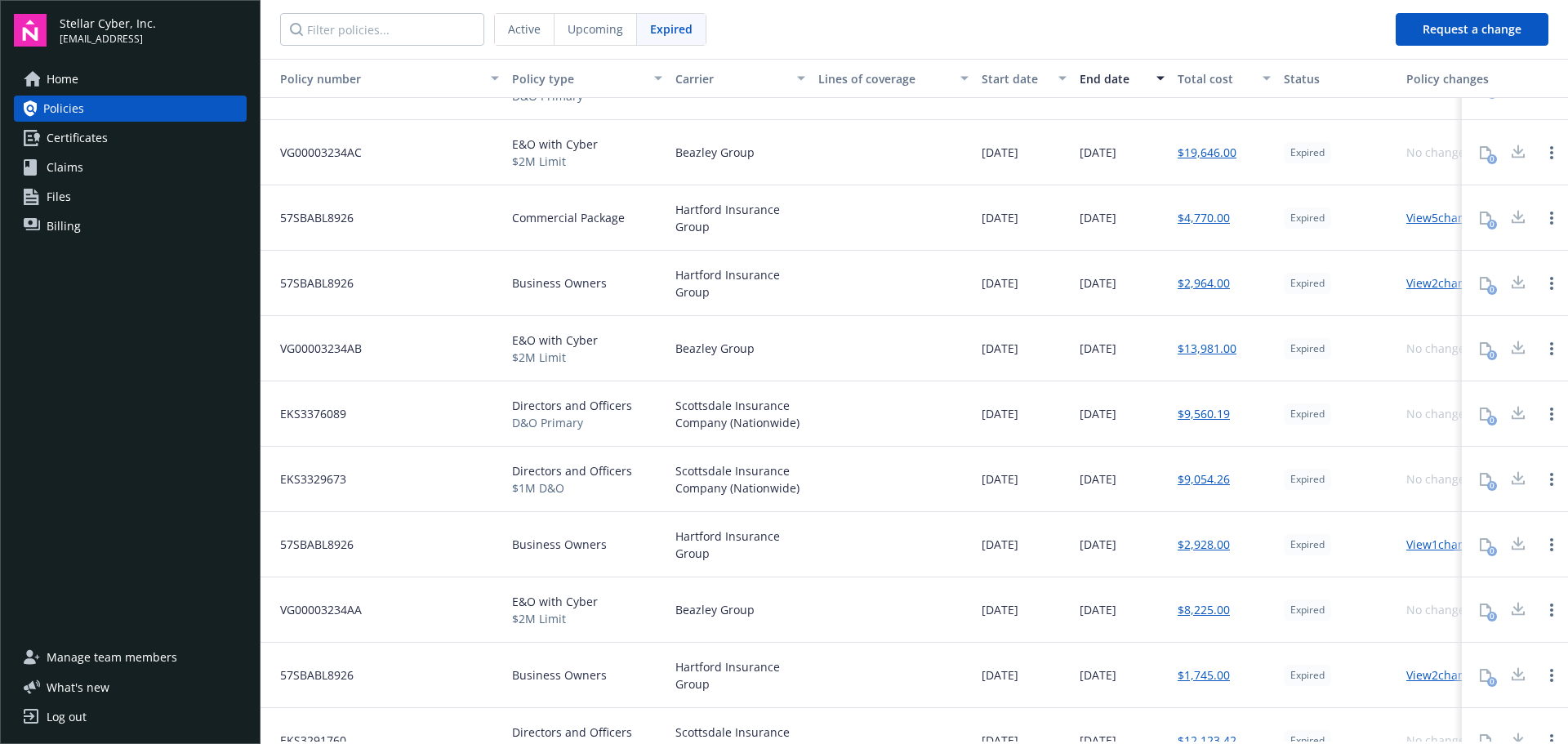
scroll to position [610, 0]
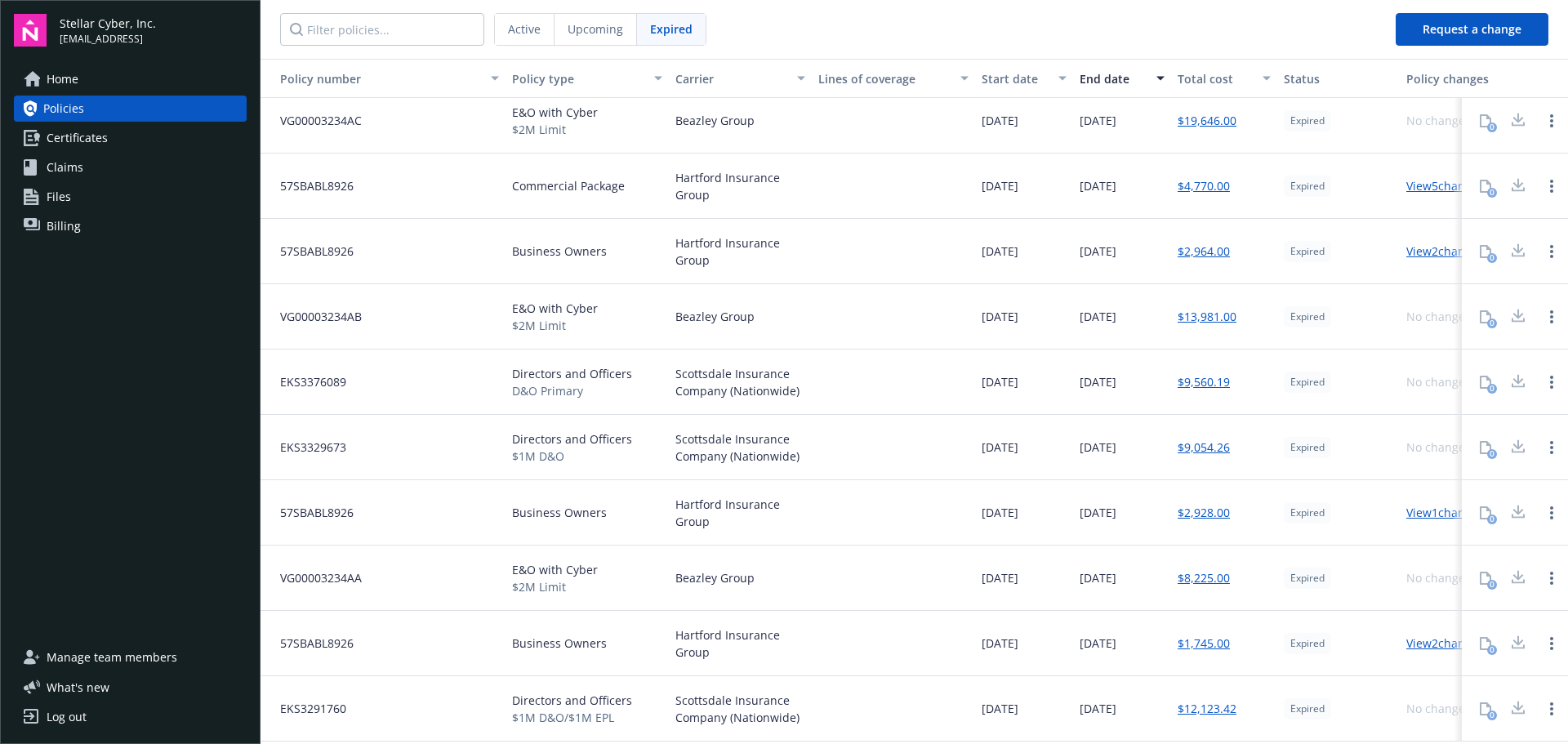
click at [103, 140] on span "Certificates" at bounding box center [77, 138] width 62 height 26
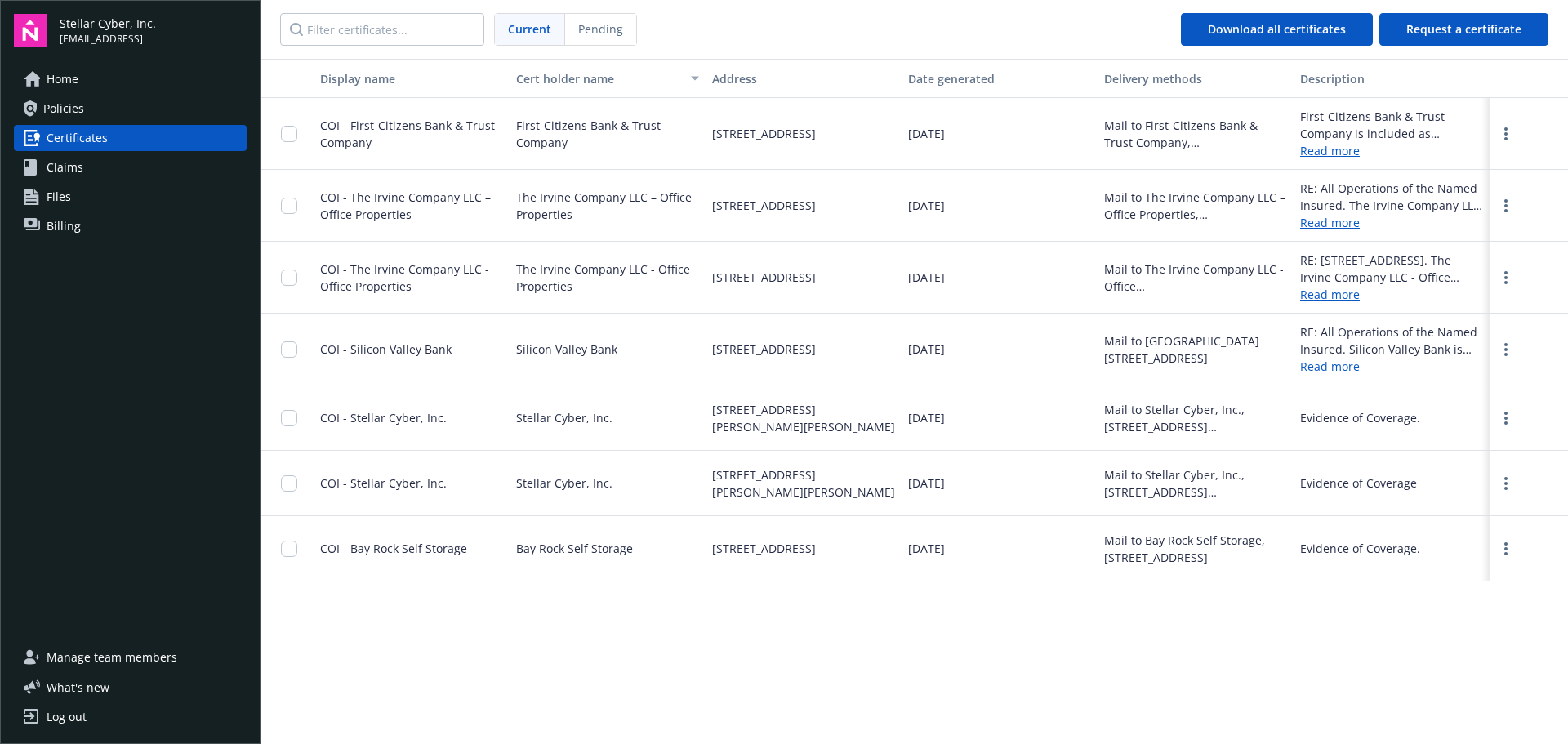
click at [78, 168] on span "Claims" at bounding box center [64, 167] width 37 height 26
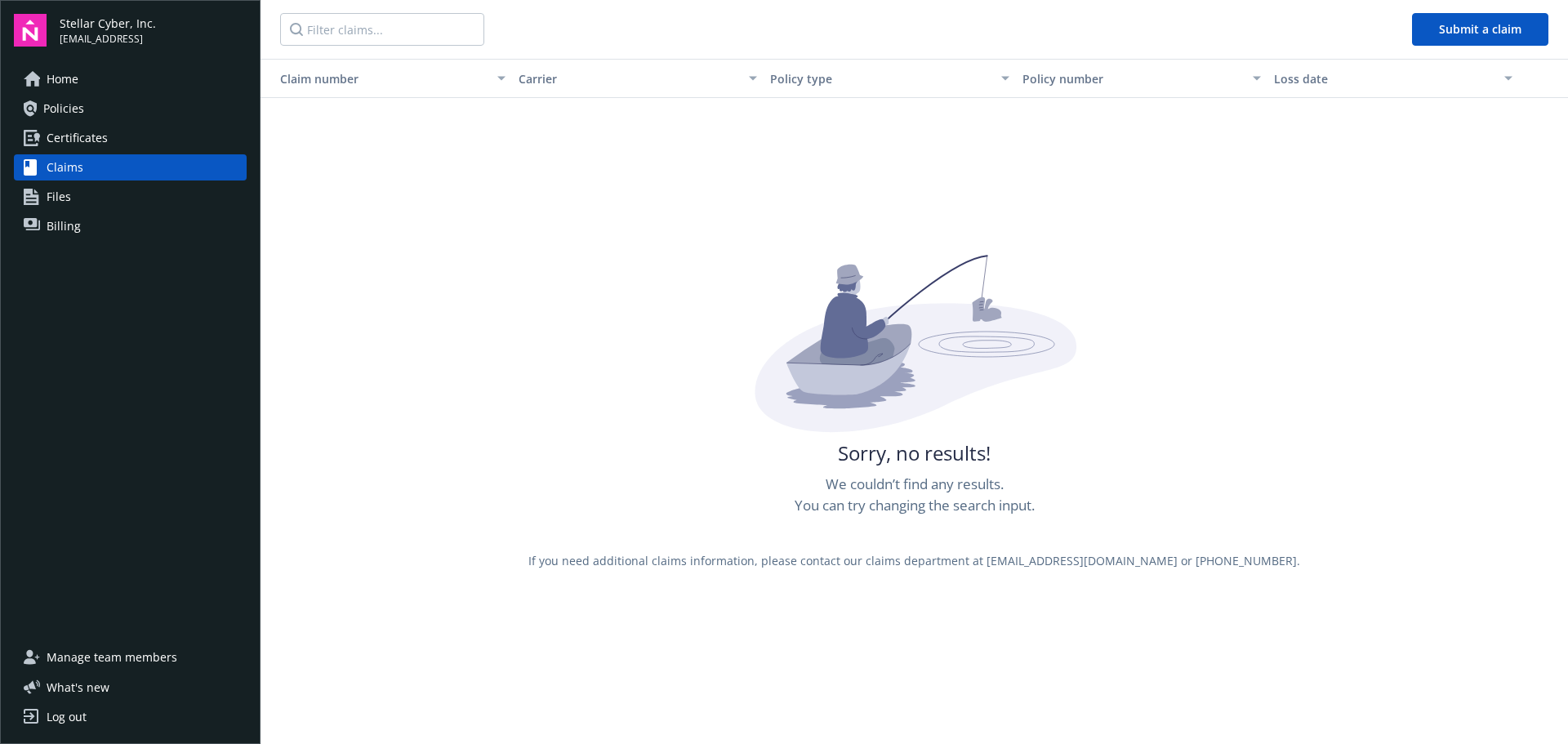
click at [106, 104] on link "Policies" at bounding box center [130, 108] width 233 height 26
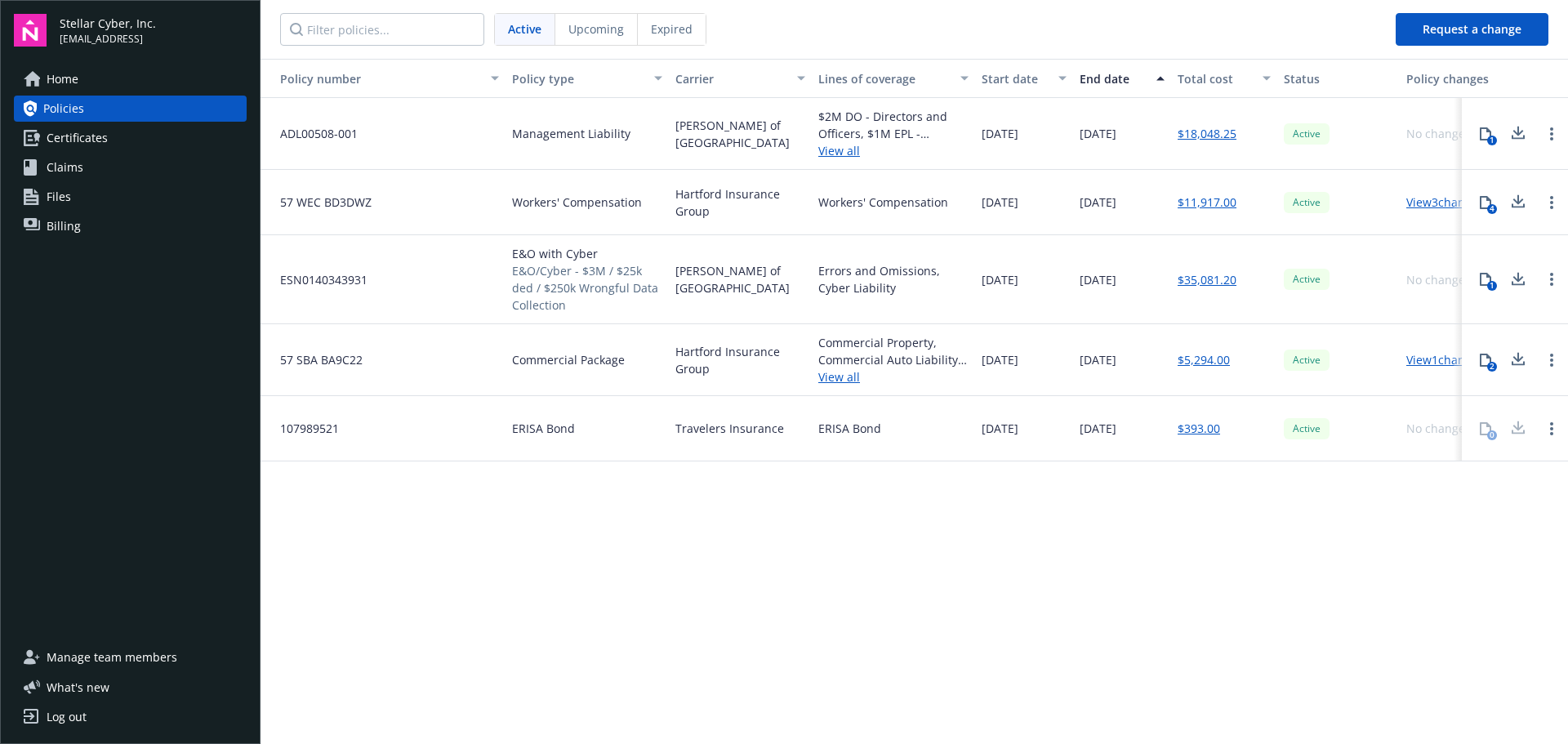
click at [114, 71] on link "Home" at bounding box center [130, 79] width 233 height 26
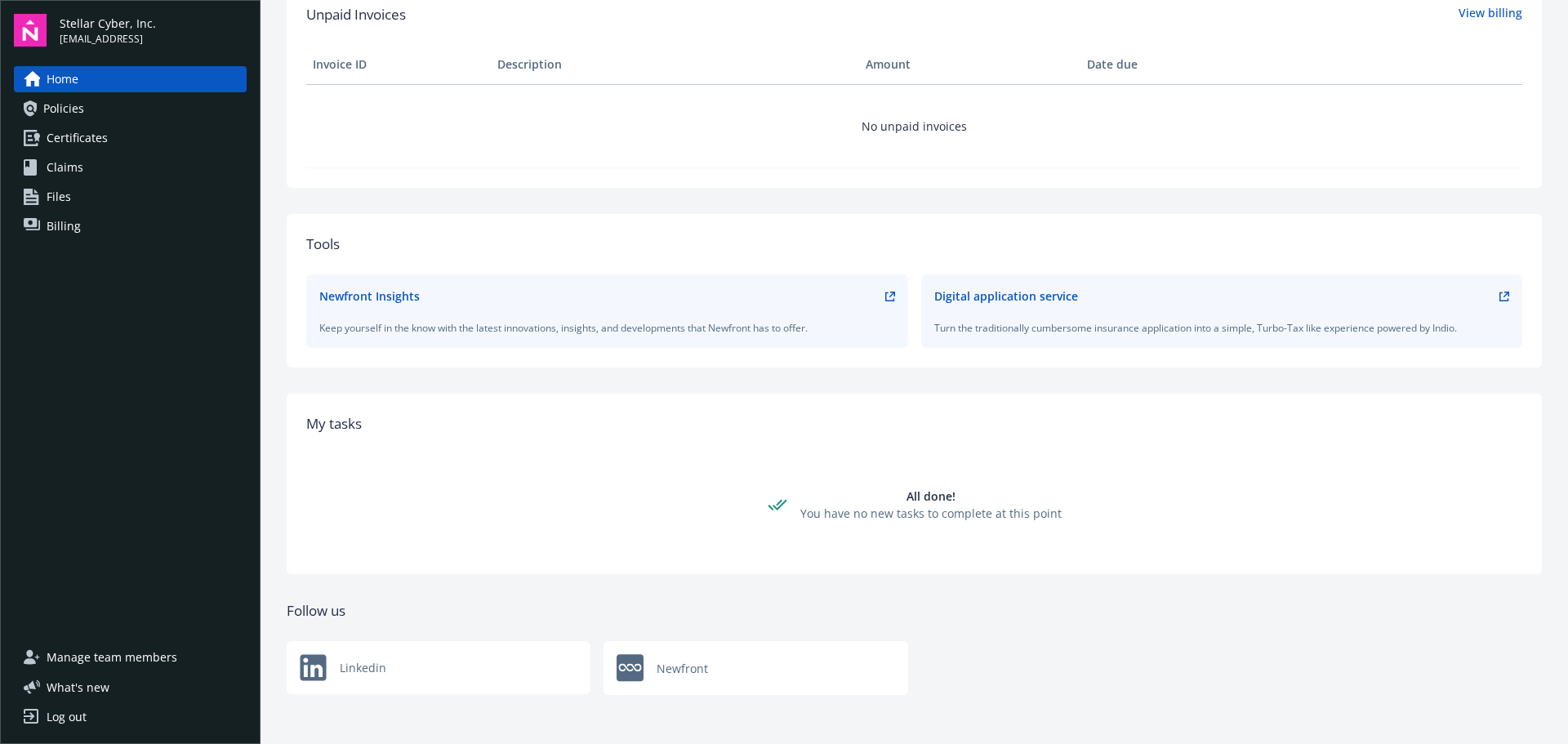
scroll to position [432, 0]
click at [94, 107] on link "Policies" at bounding box center [130, 108] width 233 height 26
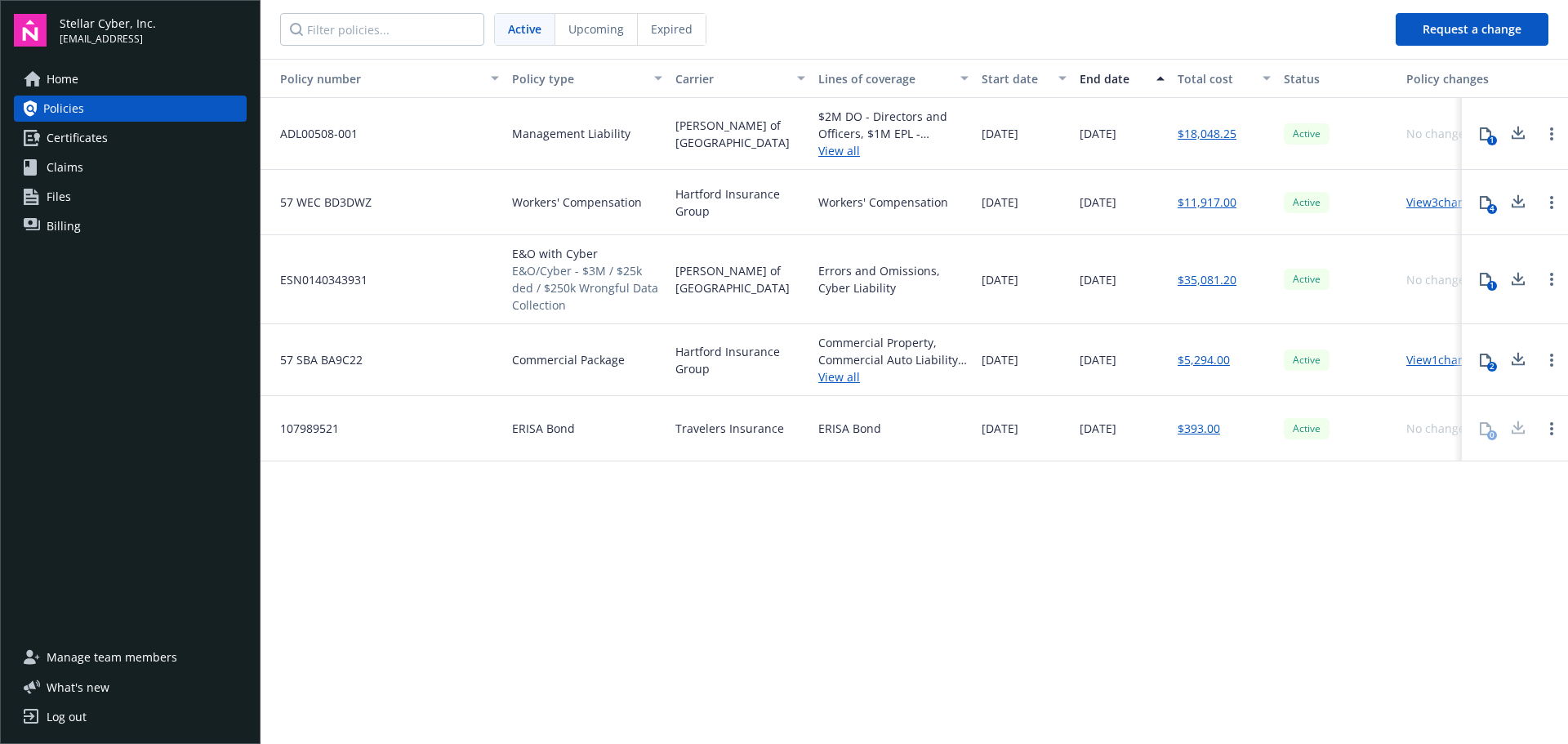
click at [682, 29] on span "Expired" at bounding box center [671, 29] width 42 height 17
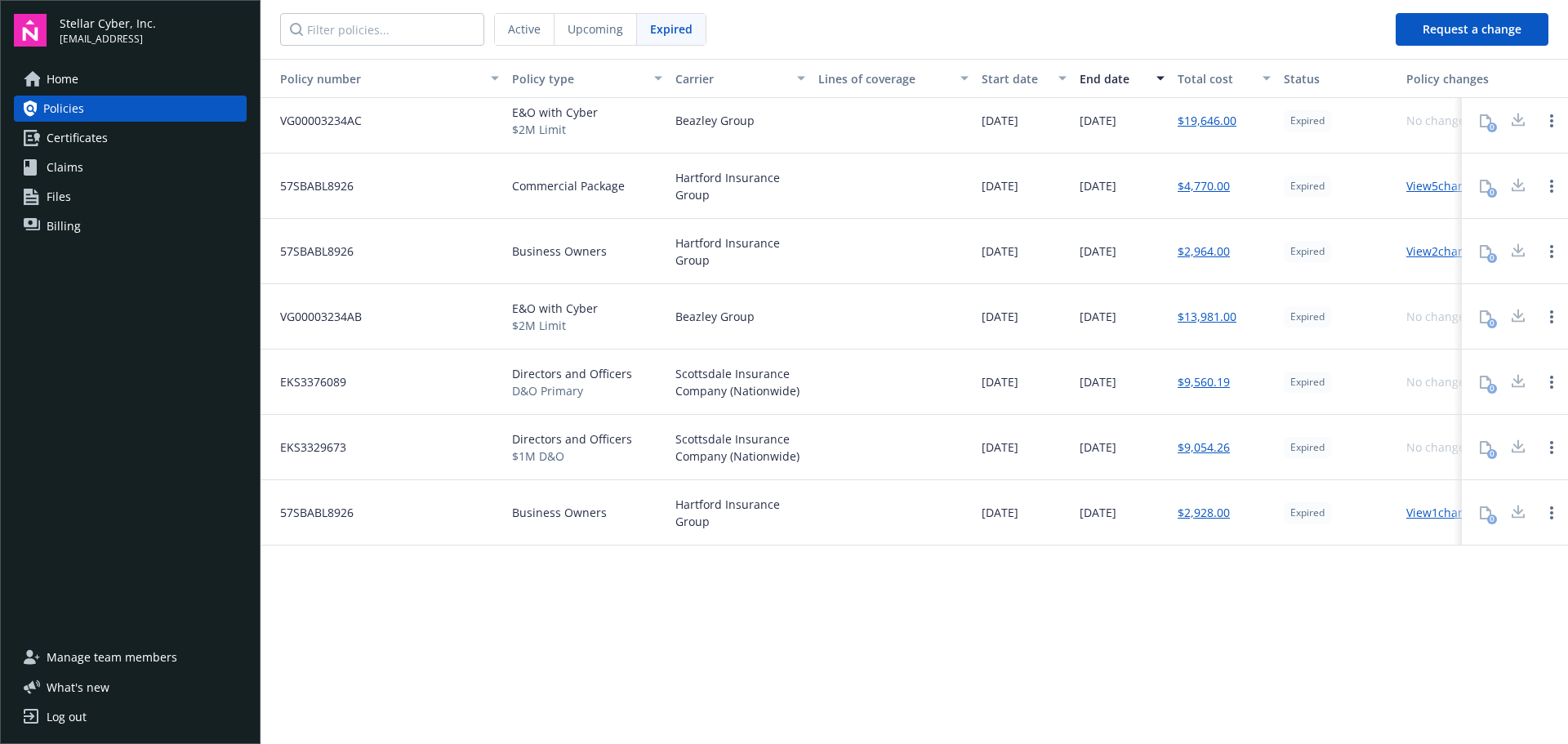
scroll to position [283, 0]
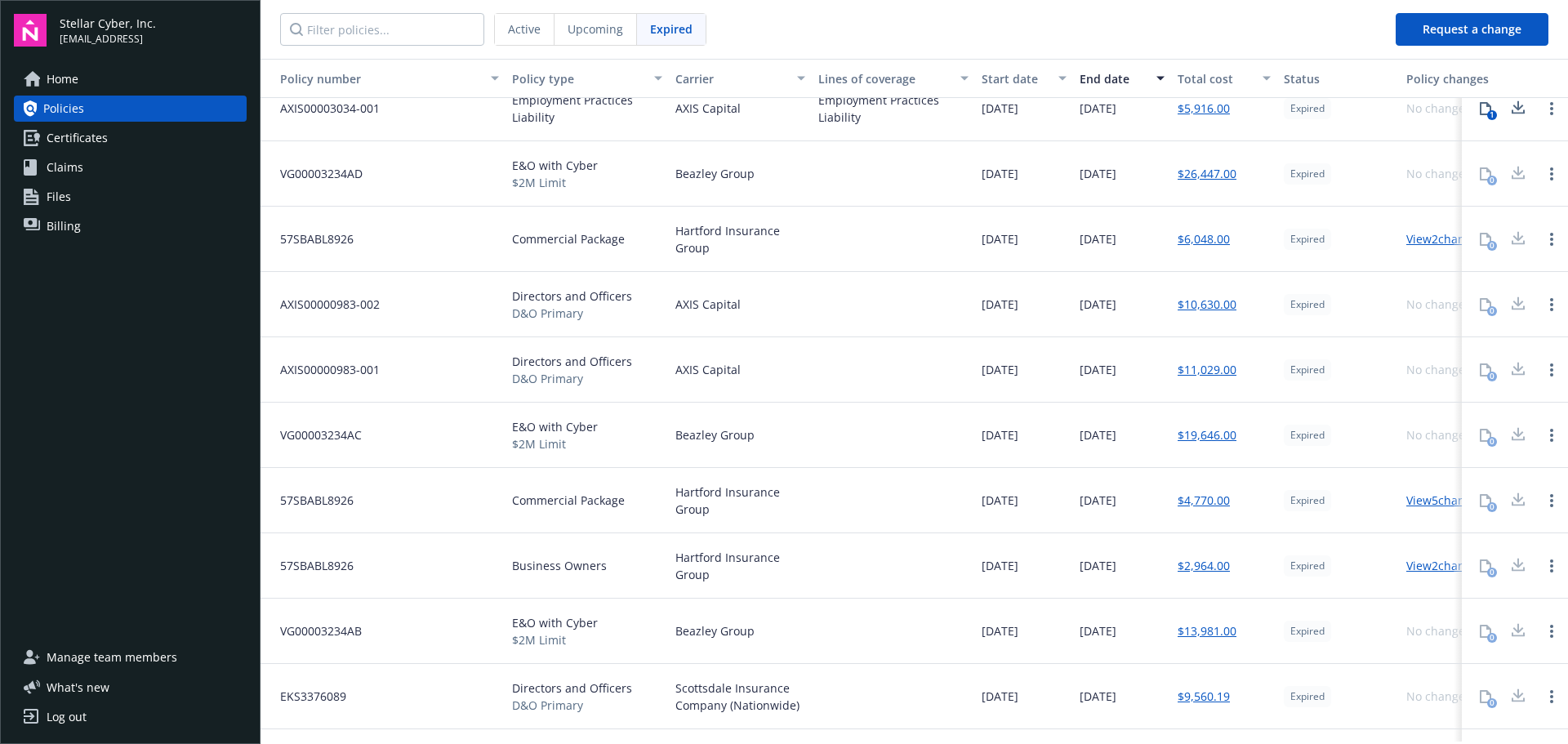
click at [92, 114] on link "Policies" at bounding box center [130, 108] width 233 height 26
click at [532, 32] on span "Active" at bounding box center [524, 29] width 33 height 17
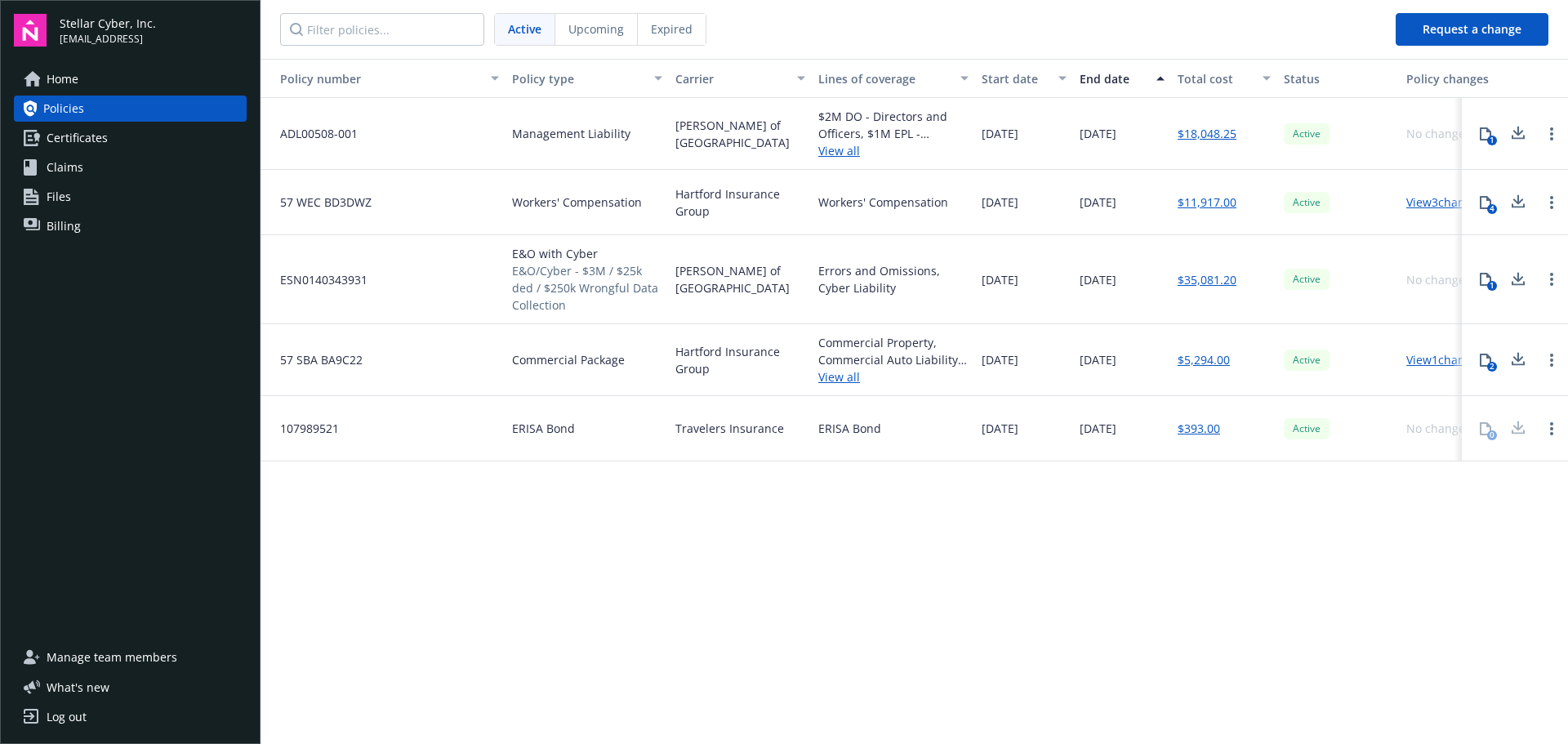
click at [587, 34] on span "Upcoming" at bounding box center [596, 29] width 55 height 17
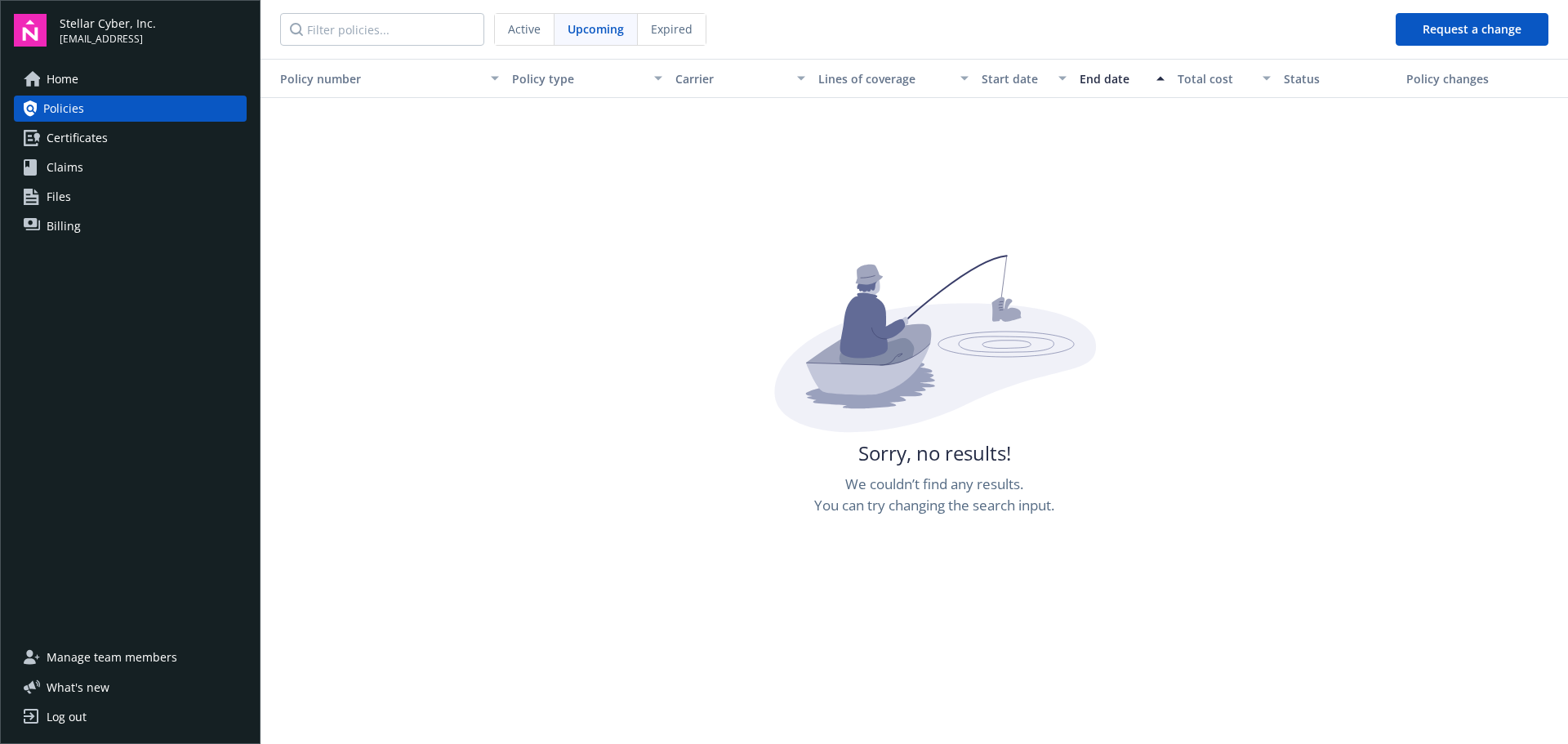
click at [671, 33] on span "Expired" at bounding box center [671, 29] width 42 height 17
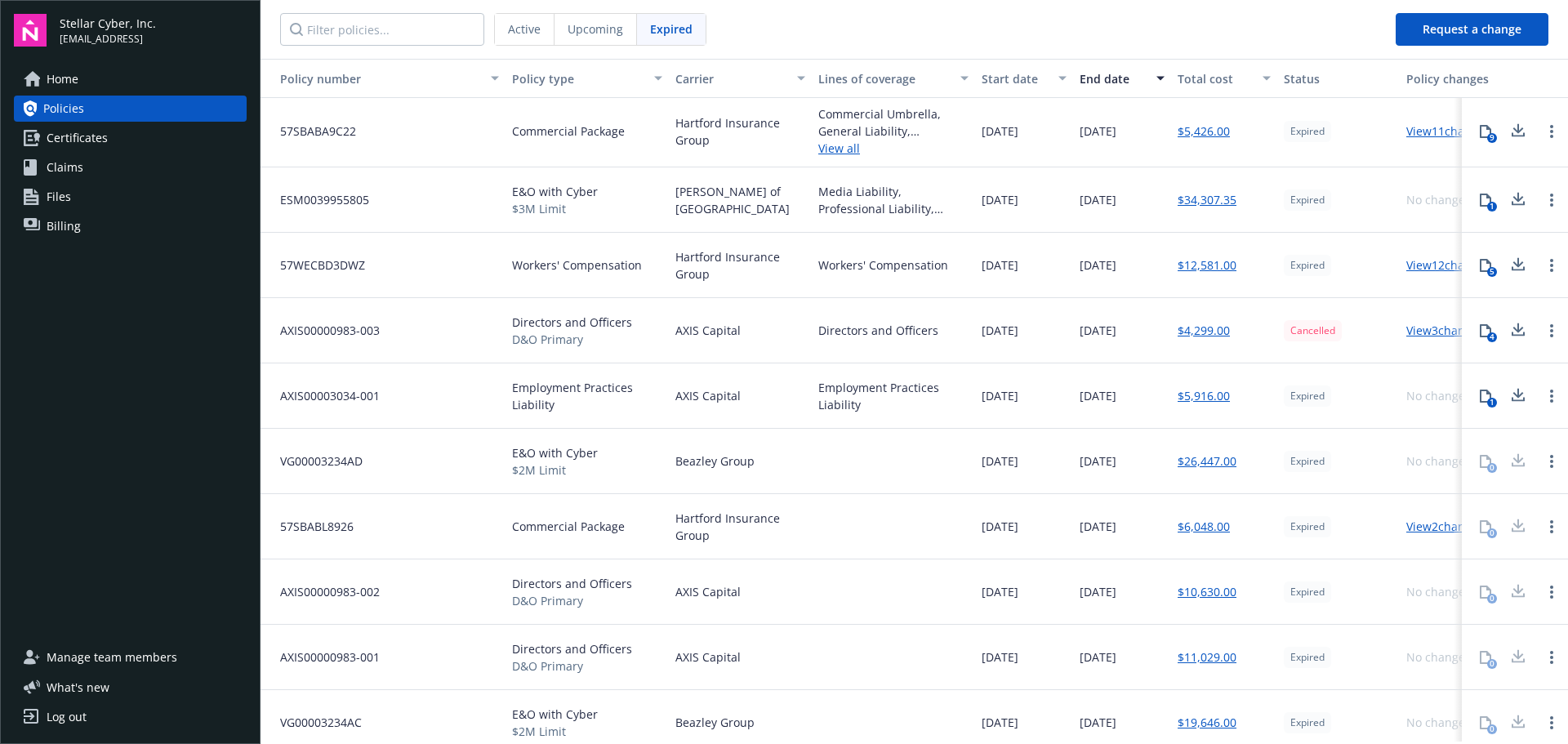
scroll to position [0, 0]
